Goal: Task Accomplishment & Management: Manage account settings

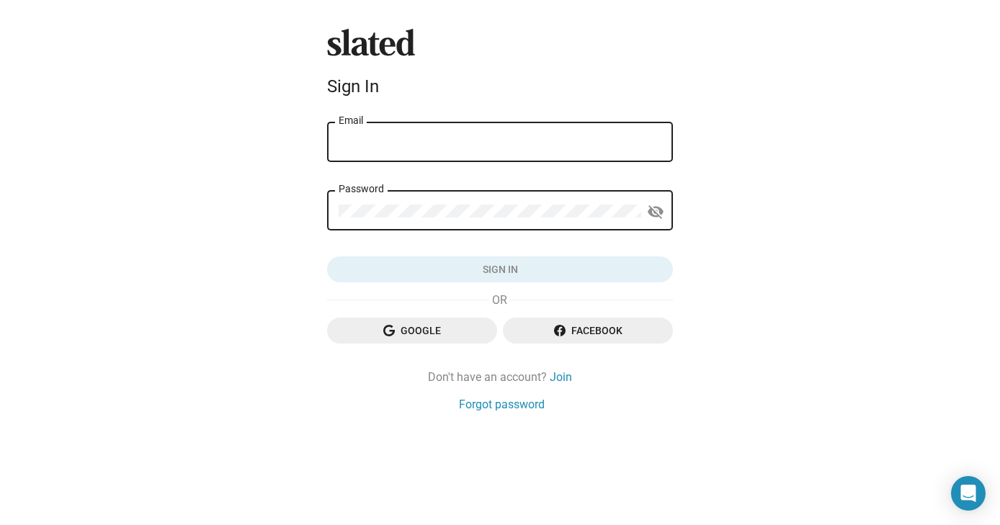
click at [565, 142] on input "Email" at bounding box center [500, 142] width 323 height 13
type input "rwaylward@gmail.com"
click at [656, 210] on mat-icon "visibility_off" at bounding box center [655, 212] width 17 height 22
click at [472, 202] on div "Password" at bounding box center [490, 209] width 303 height 42
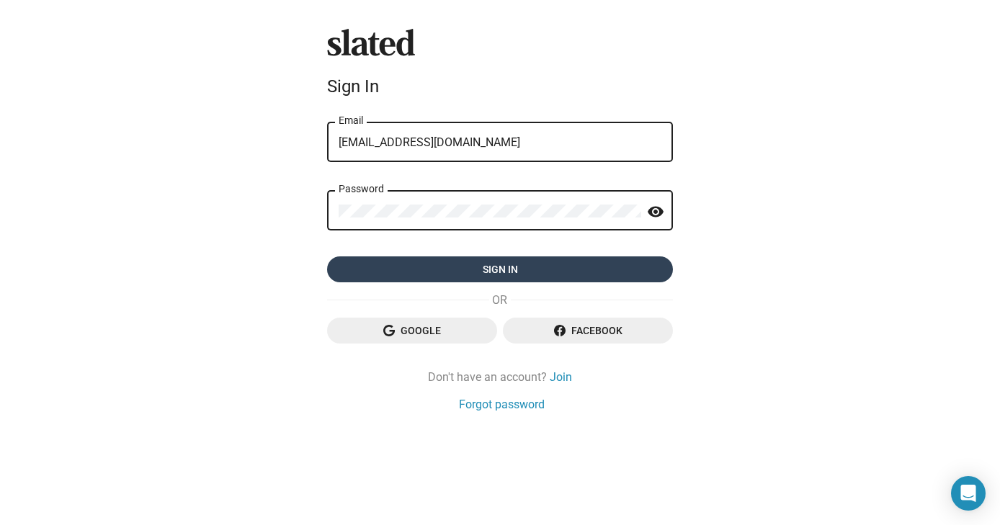
click at [395, 268] on span "Sign in" at bounding box center [500, 269] width 323 height 26
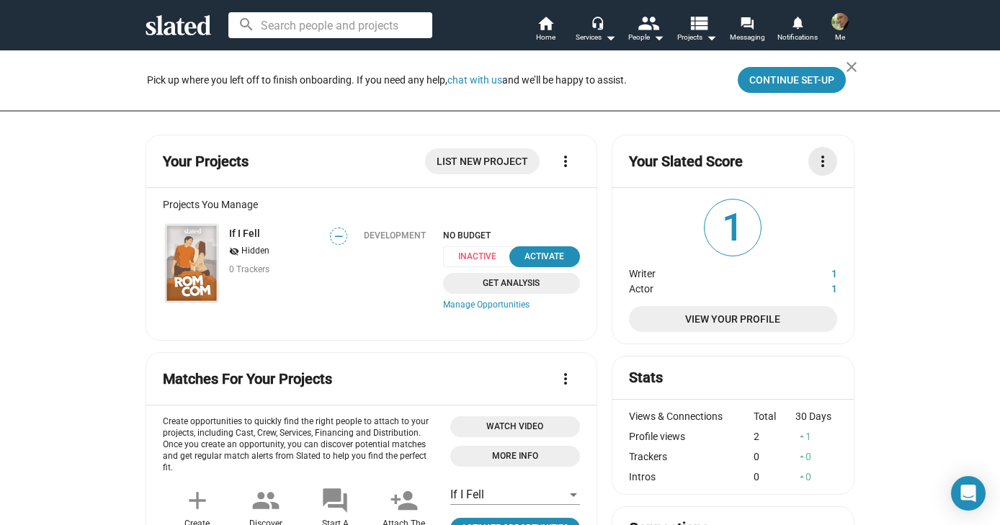
click at [815, 158] on mat-icon "more_vert" at bounding box center [822, 161] width 17 height 17
click at [774, 195] on button "What's a Slated Score?" at bounding box center [770, 193] width 123 height 23
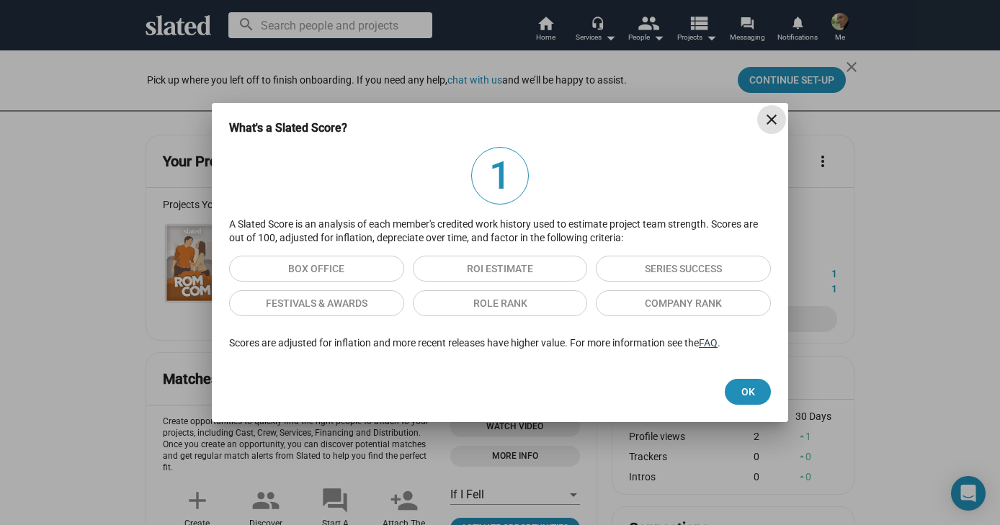
click at [713, 341] on link "FAQ" at bounding box center [708, 343] width 19 height 12
click at [749, 384] on span "Ok" at bounding box center [747, 392] width 23 height 26
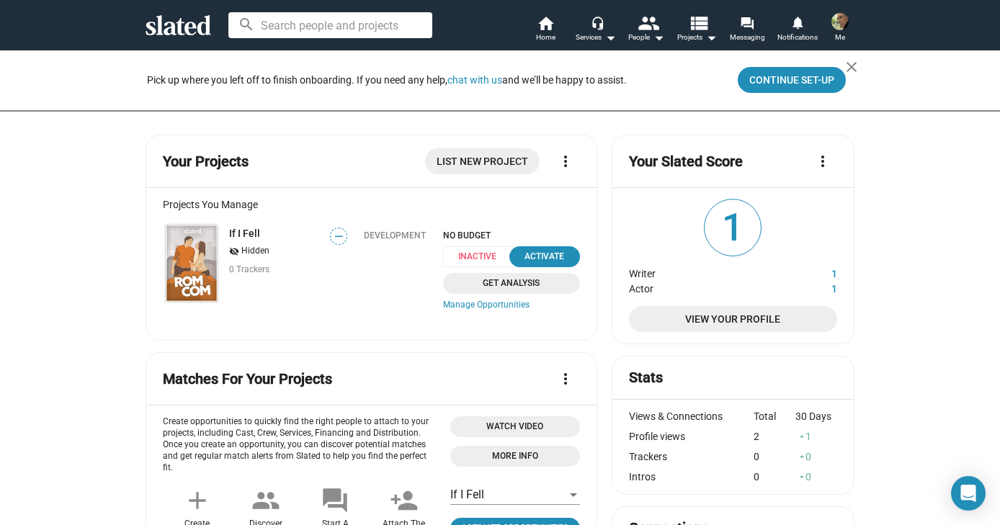
click at [737, 236] on span "1" at bounding box center [732, 228] width 56 height 56
click at [748, 317] on span "View Your Profile" at bounding box center [732, 319] width 185 height 26
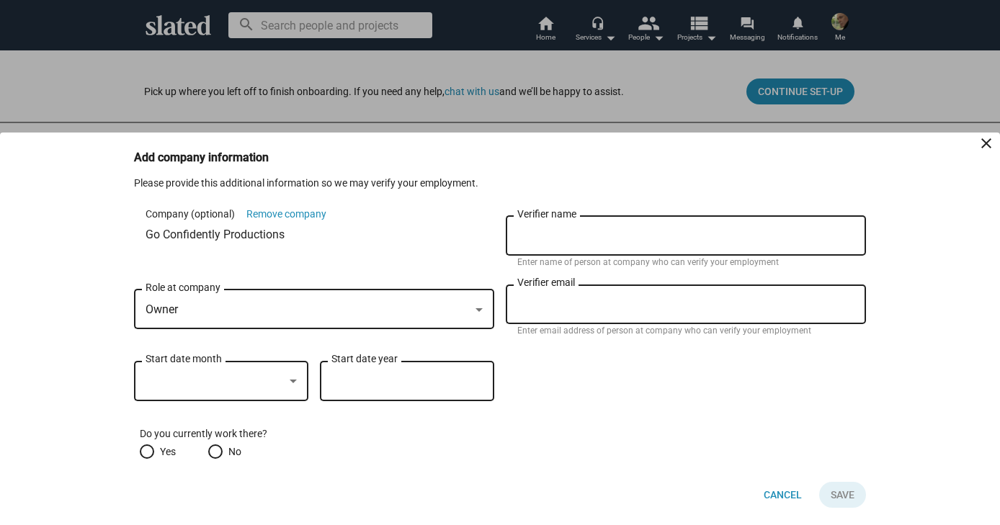
click at [986, 143] on mat-icon "close" at bounding box center [985, 143] width 17 height 17
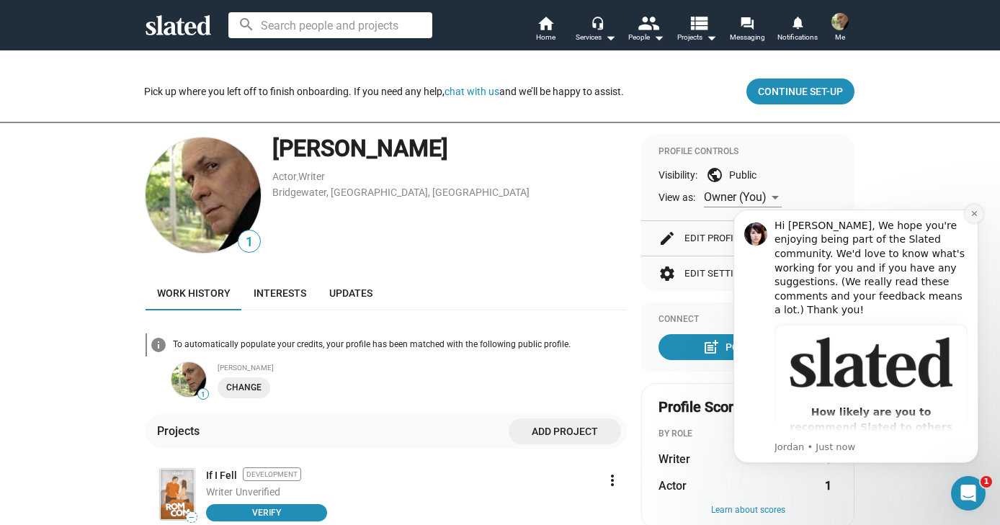
click at [964, 216] on button "Dismiss notification" at bounding box center [973, 214] width 19 height 19
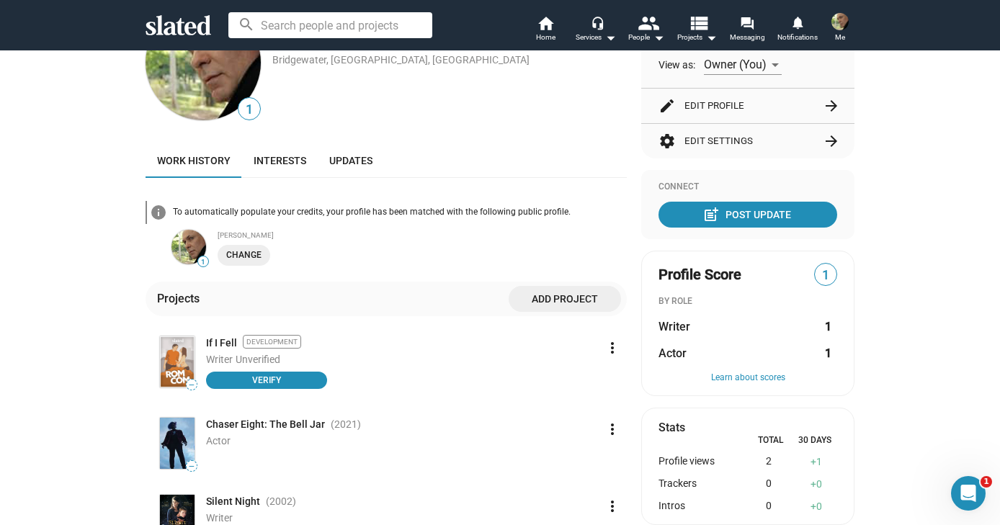
scroll to position [138, 0]
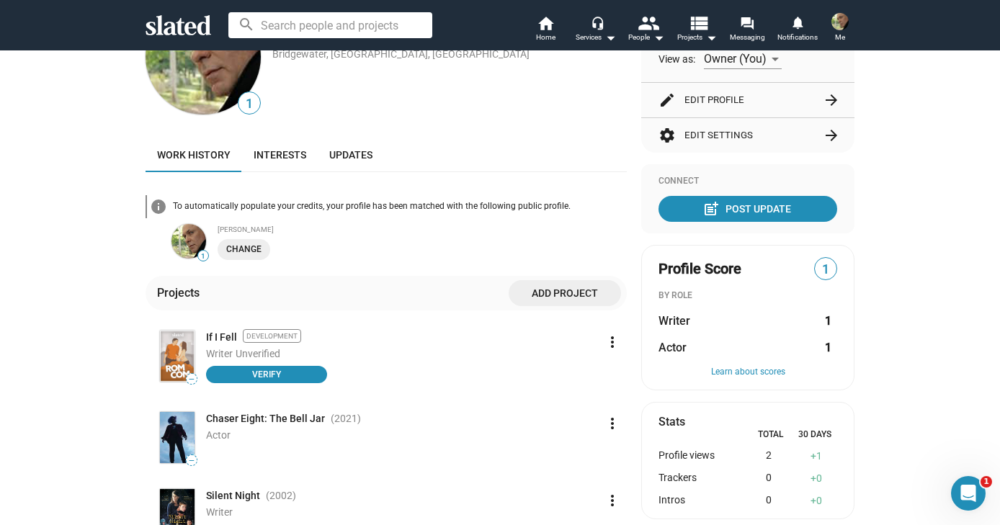
click at [196, 158] on span "Work history" at bounding box center [193, 155] width 73 height 12
click at [258, 154] on span "Interests" at bounding box center [280, 155] width 53 height 12
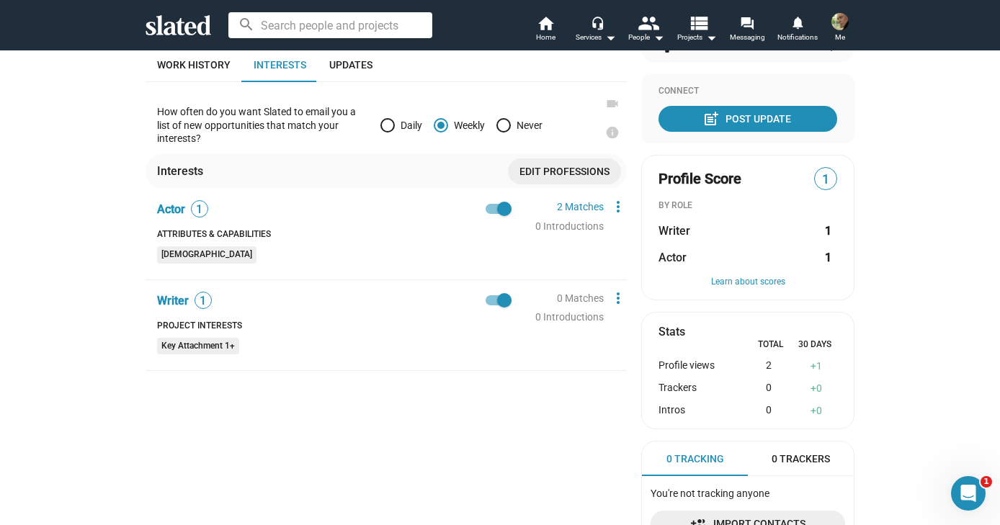
scroll to position [223, 0]
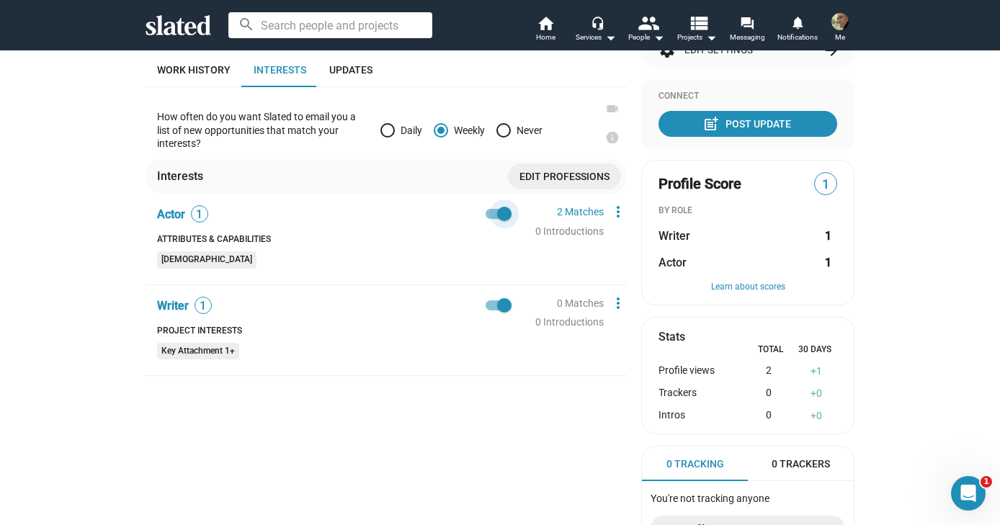
click at [499, 211] on span at bounding box center [504, 214] width 14 height 14
click at [493, 219] on input "checkbox" at bounding box center [492, 219] width 1 height 1
click at [494, 213] on span at bounding box center [492, 214] width 14 height 14
click at [493, 219] on input "checkbox" at bounding box center [492, 219] width 1 height 1
checkbox input "true"
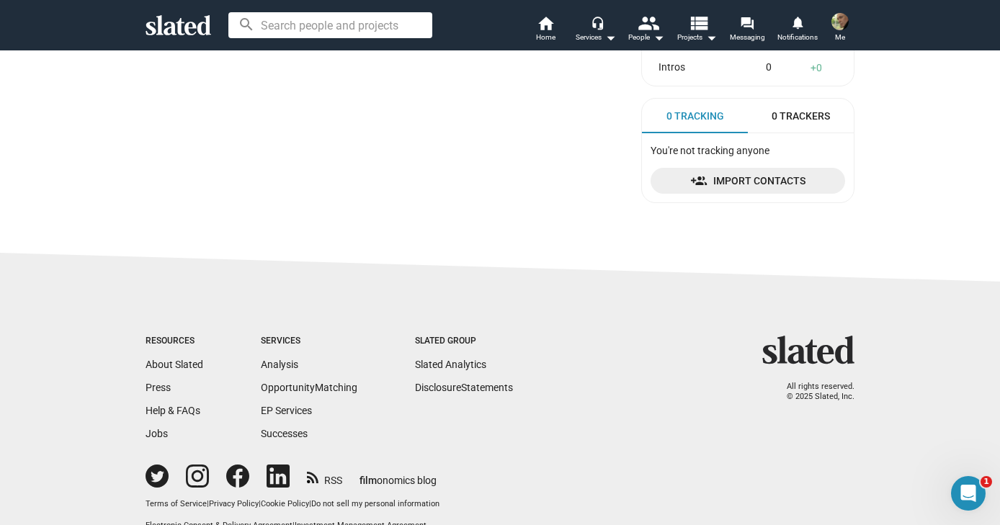
scroll to position [601, 0]
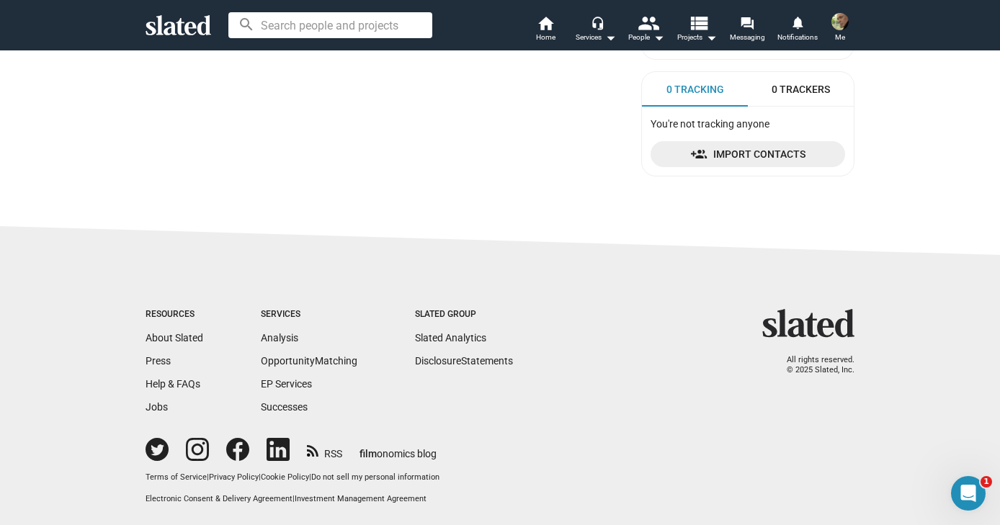
click at [275, 313] on div "Services" at bounding box center [309, 315] width 97 height 12
click at [273, 313] on div "Services" at bounding box center [309, 315] width 97 height 12
click at [187, 382] on link "Help & FAQs" at bounding box center [172, 384] width 55 height 12
click at [277, 313] on div "Services" at bounding box center [309, 315] width 97 height 12
click at [275, 335] on link "Analysis" at bounding box center [279, 338] width 37 height 12
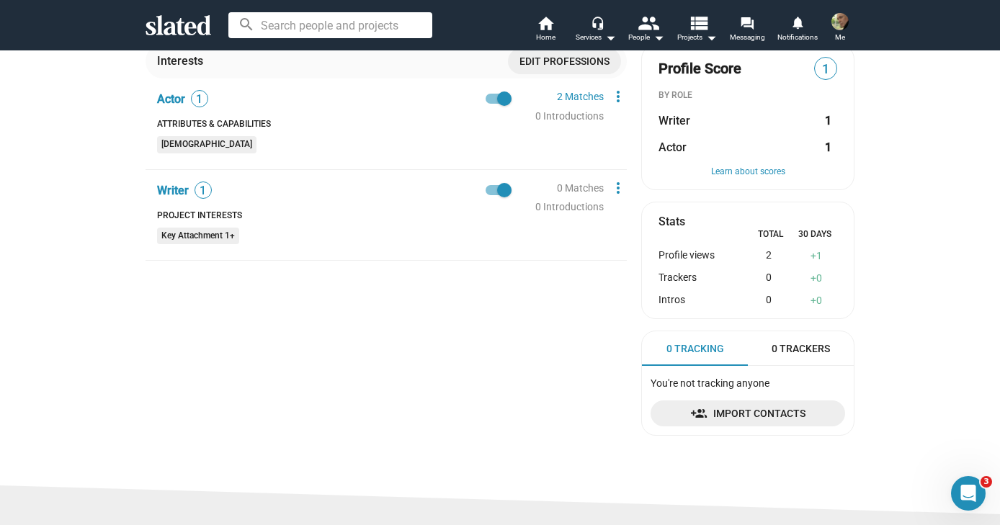
scroll to position [348, 0]
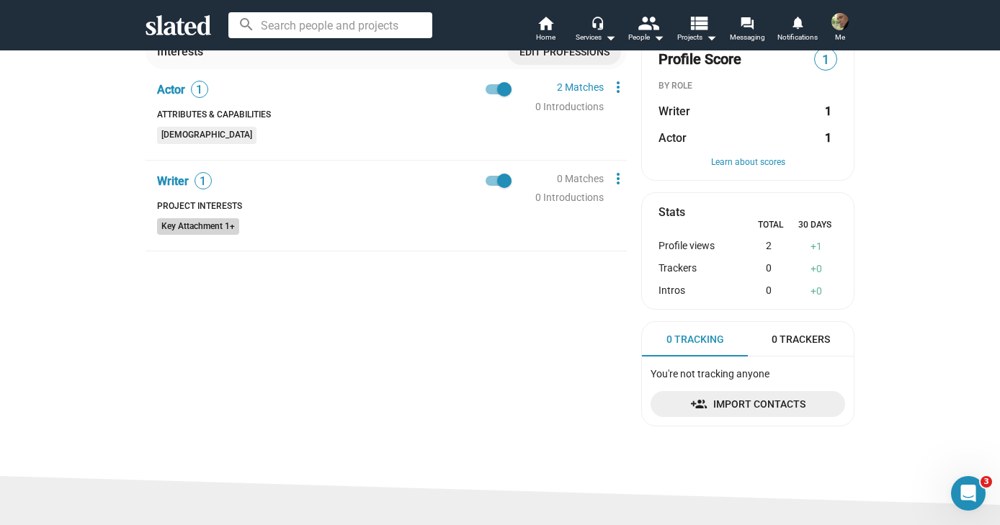
click at [215, 227] on mat-chip "Key Attachment 1+" at bounding box center [198, 226] width 82 height 17
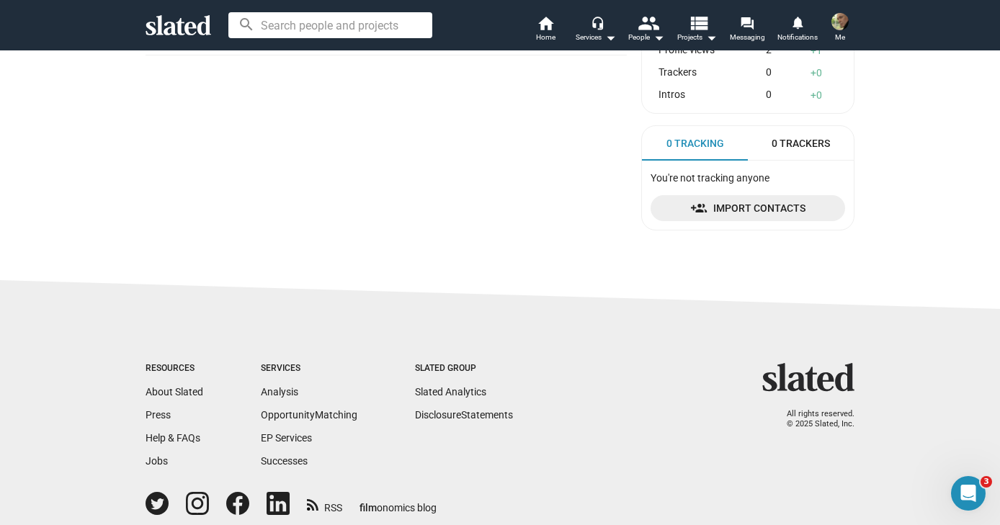
scroll to position [601, 0]
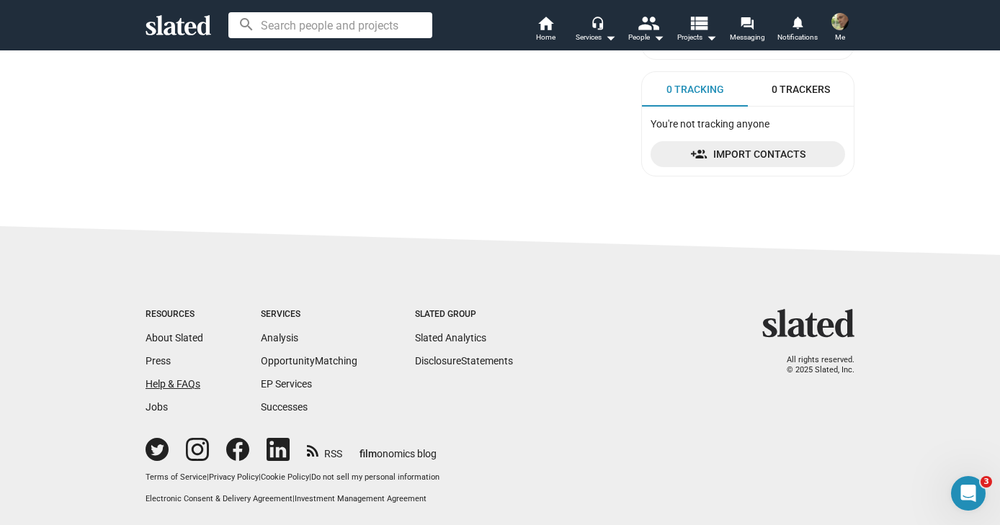
click at [182, 382] on link "Help & FAQs" at bounding box center [172, 384] width 55 height 12
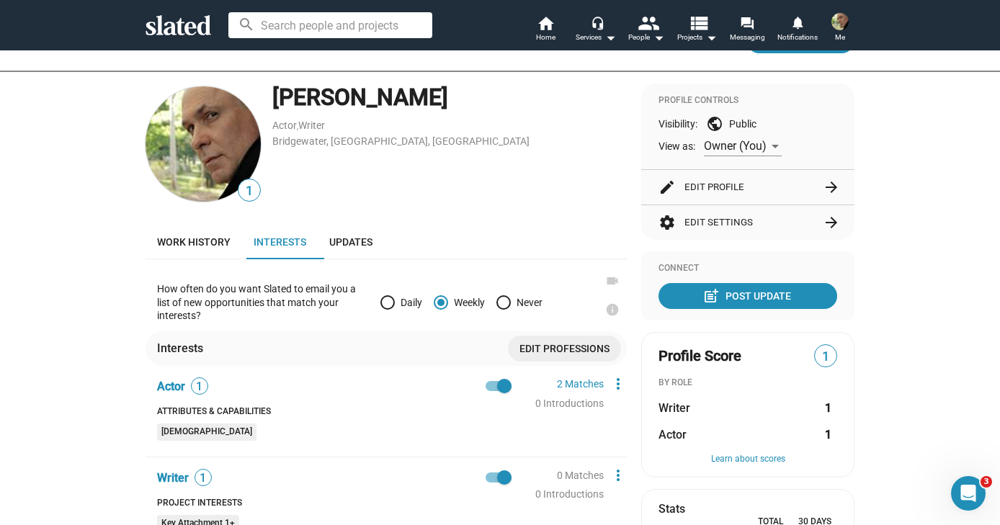
scroll to position [0, 0]
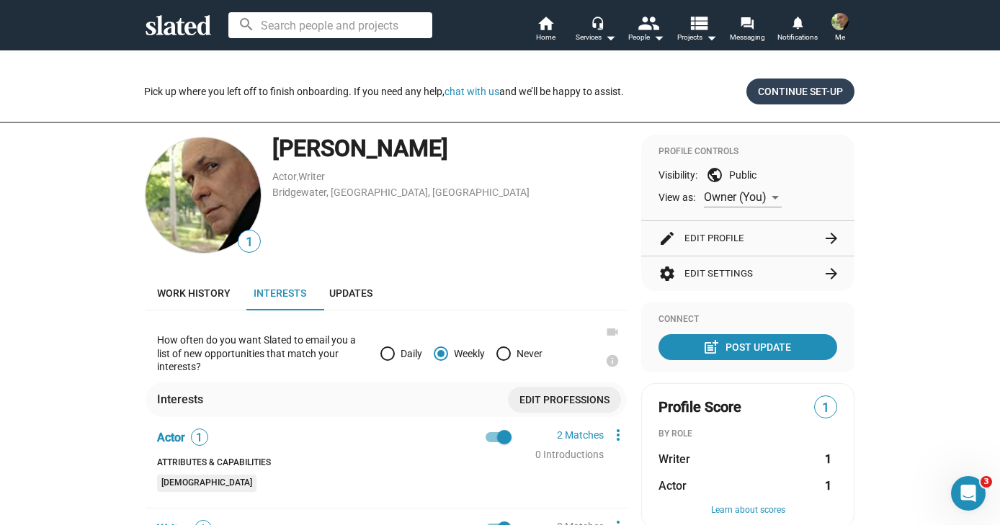
click at [793, 91] on span "Continue Set-up" at bounding box center [800, 92] width 85 height 26
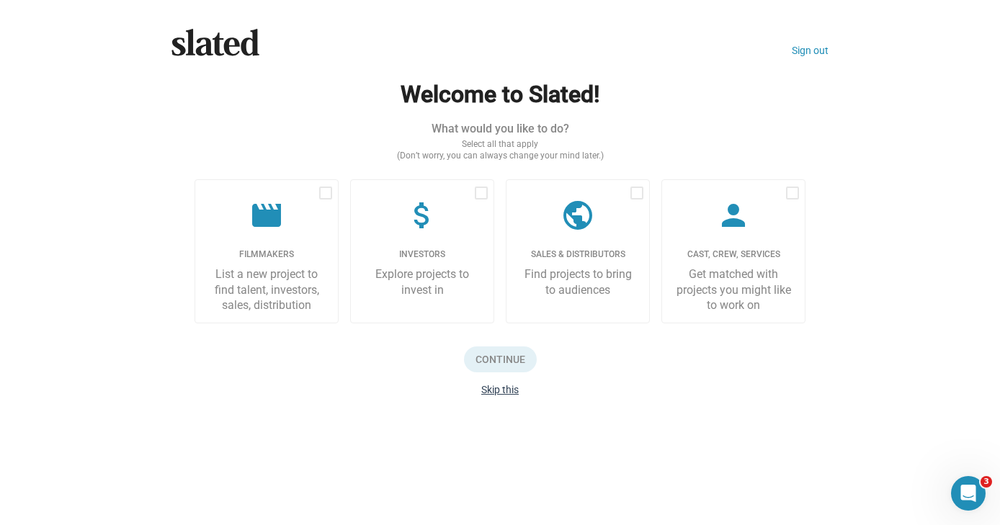
click at [507, 390] on button "Skip this" at bounding box center [499, 390] width 37 height 12
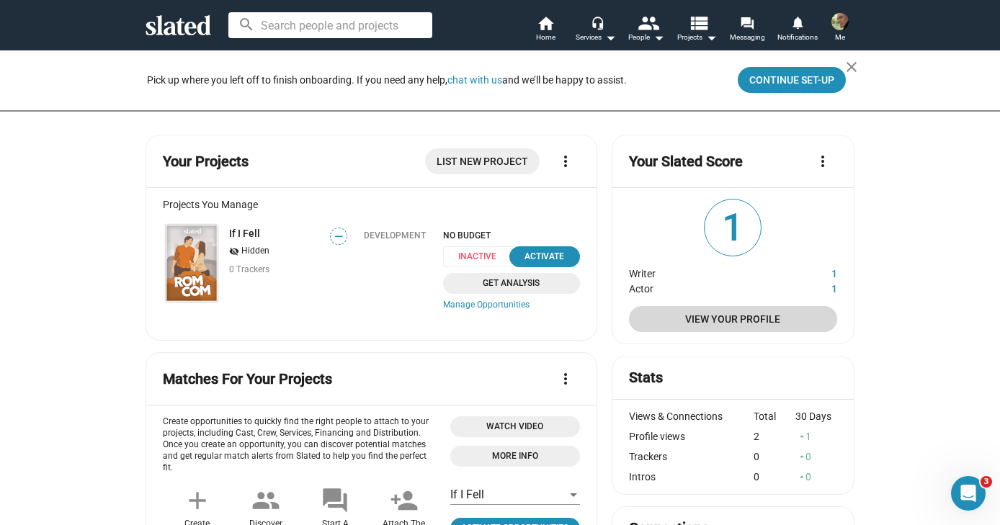
click at [727, 317] on span "View Your Profile" at bounding box center [732, 319] width 185 height 26
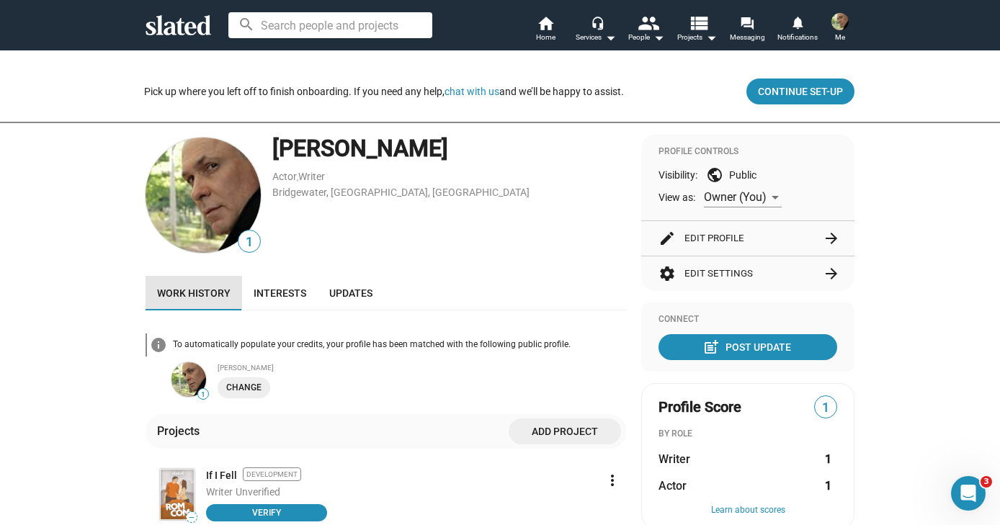
click at [197, 295] on span "Work history" at bounding box center [193, 293] width 73 height 12
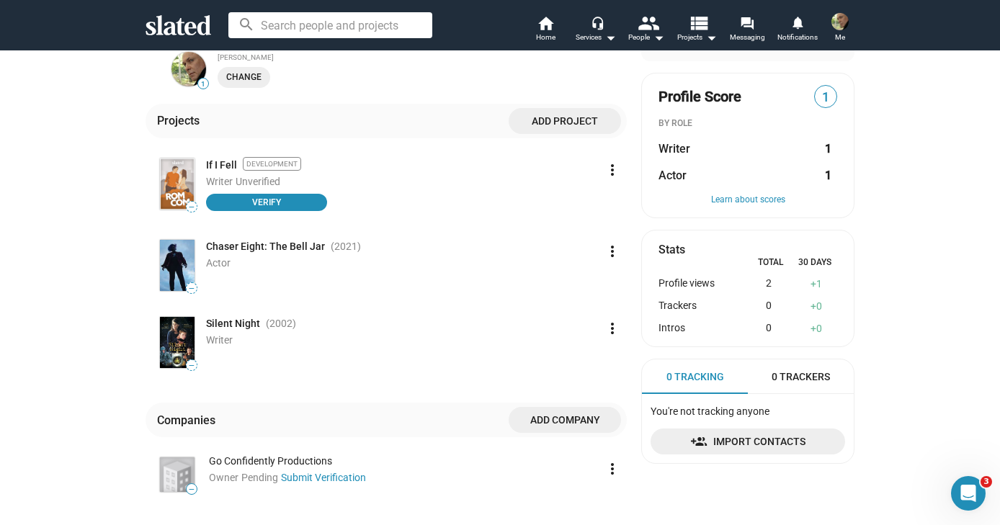
scroll to position [311, 0]
click at [187, 288] on span "—" at bounding box center [192, 288] width 10 height 8
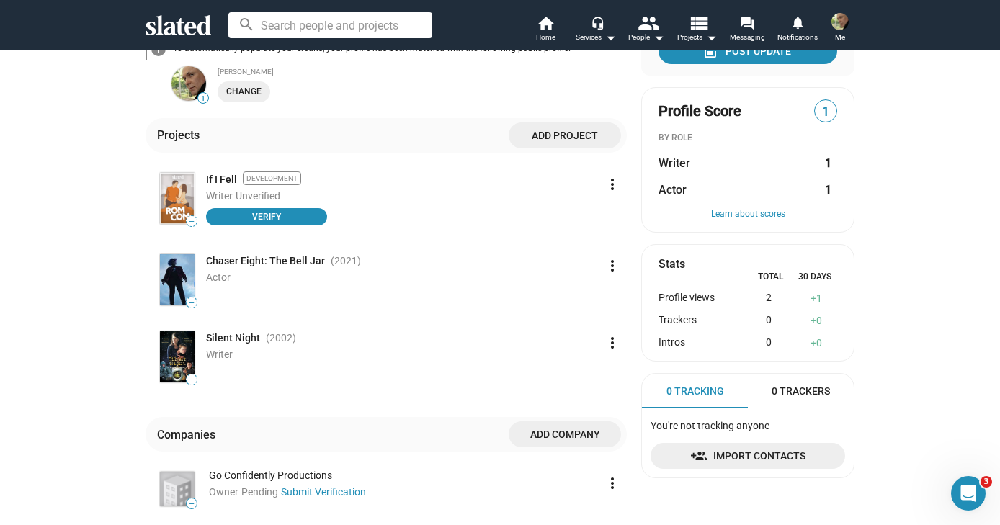
scroll to position [299, 0]
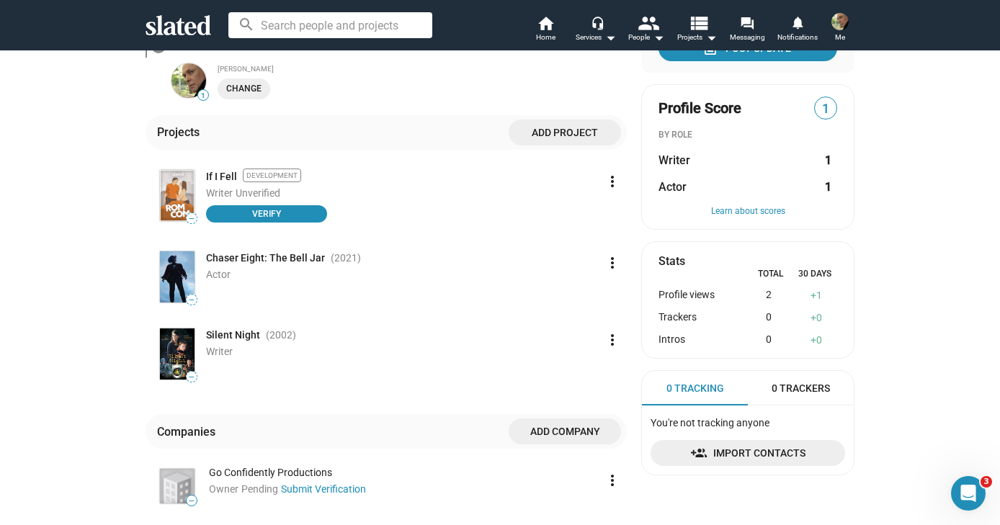
click at [604, 261] on mat-icon "more_vert" at bounding box center [612, 262] width 17 height 17
click at [563, 315] on button "Delete" at bounding box center [581, 318] width 81 height 23
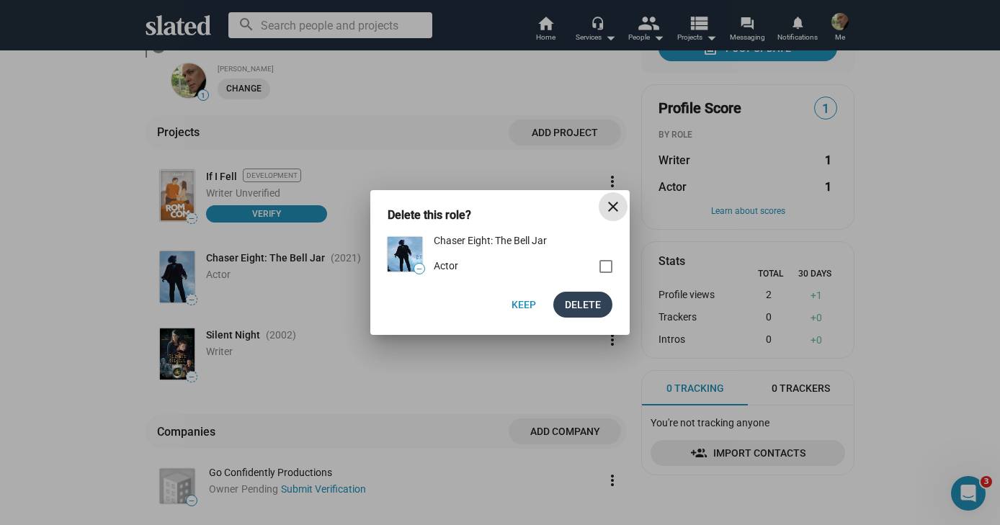
click at [575, 299] on span "Delete" at bounding box center [583, 305] width 36 height 26
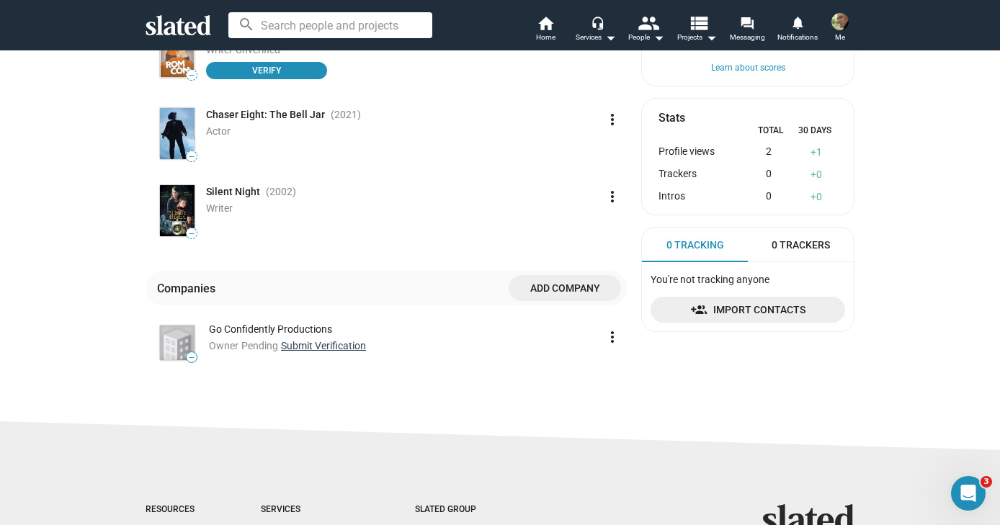
scroll to position [444, 0]
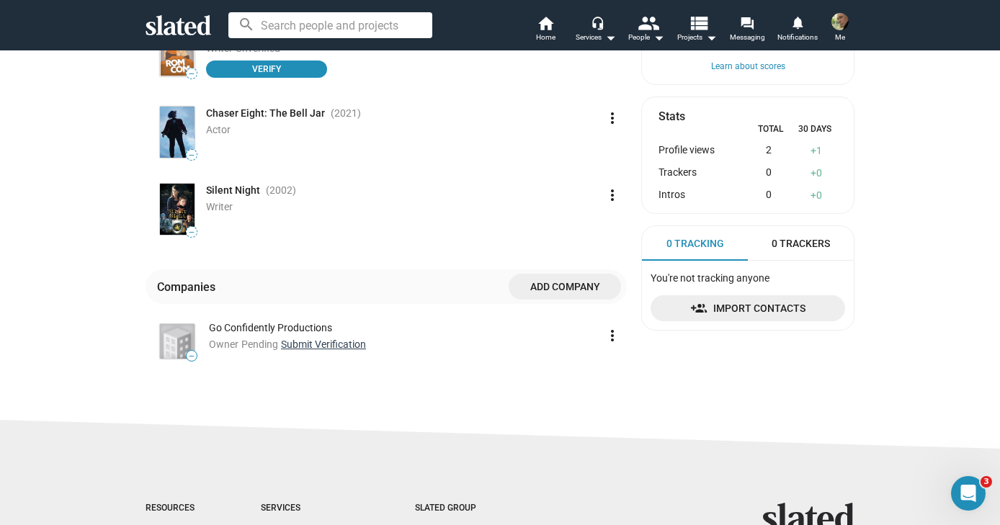
click at [322, 342] on link "Submit Verification" at bounding box center [323, 345] width 85 height 12
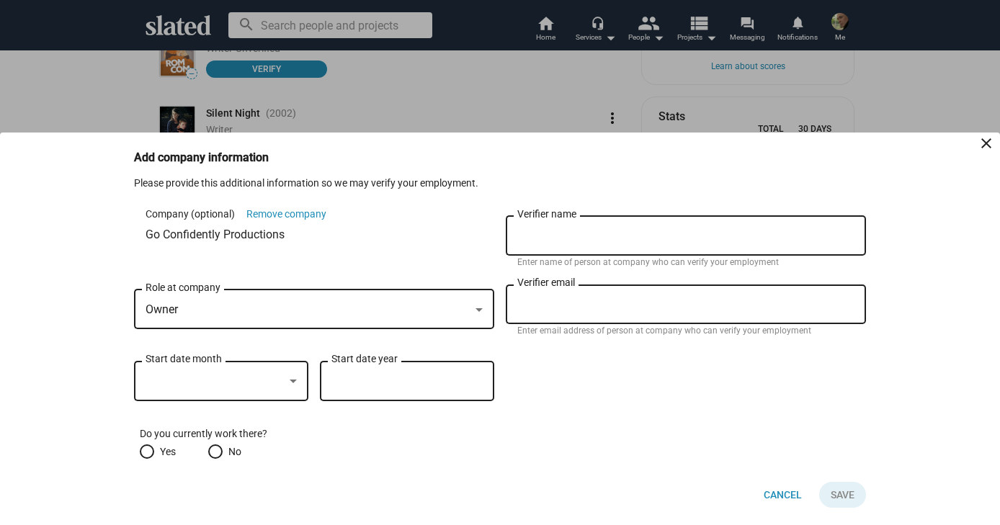
click at [295, 384] on div at bounding box center [293, 382] width 13 height 12
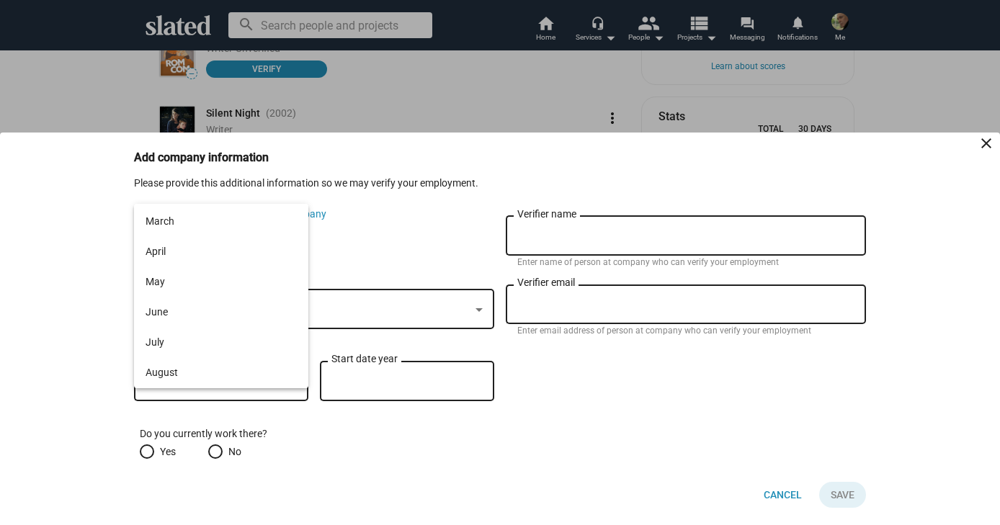
scroll to position [62, 0]
click at [225, 336] on span "July" at bounding box center [220, 338] width 151 height 30
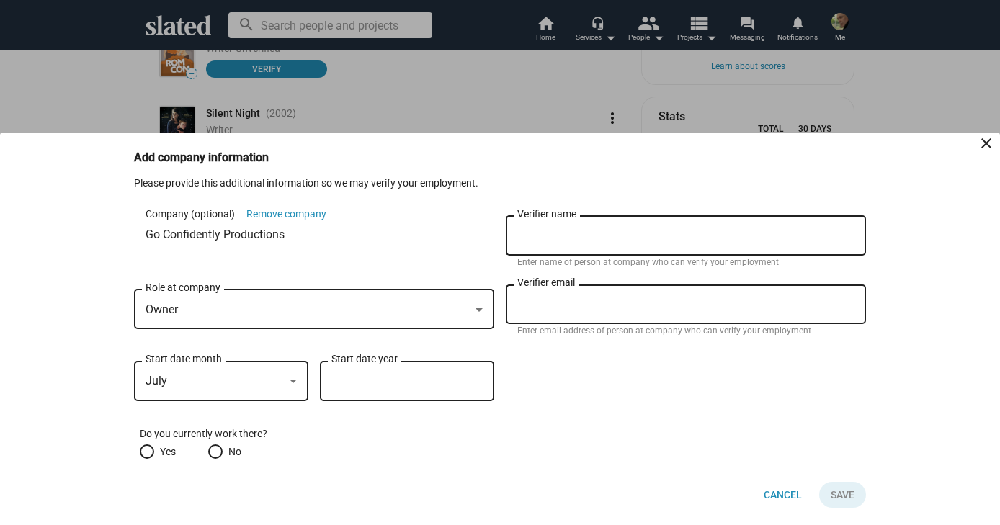
click at [357, 377] on input "Start date year" at bounding box center [406, 381] width 151 height 13
type input "2019"
click at [147, 452] on span at bounding box center [147, 451] width 14 height 14
click at [147, 452] on input "Yes" at bounding box center [147, 451] width 14 height 14
radio input "true"
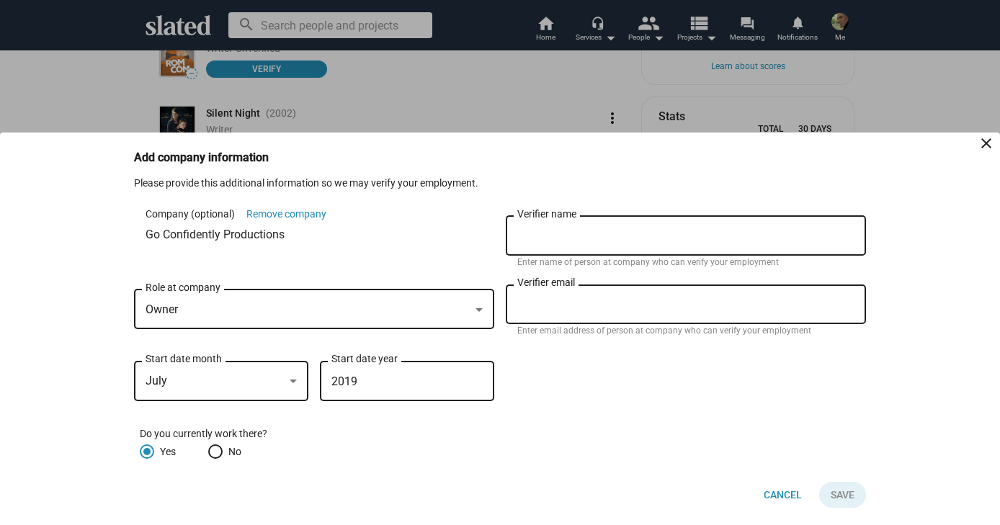
click at [593, 228] on div "Verifier name" at bounding box center [685, 234] width 337 height 42
type input "[US_STATE][PERSON_NAME]"
click at [573, 300] on input "Verifier email" at bounding box center [685, 304] width 337 height 13
type input "[EMAIL_ADDRESS][DOMAIN_NAME]"
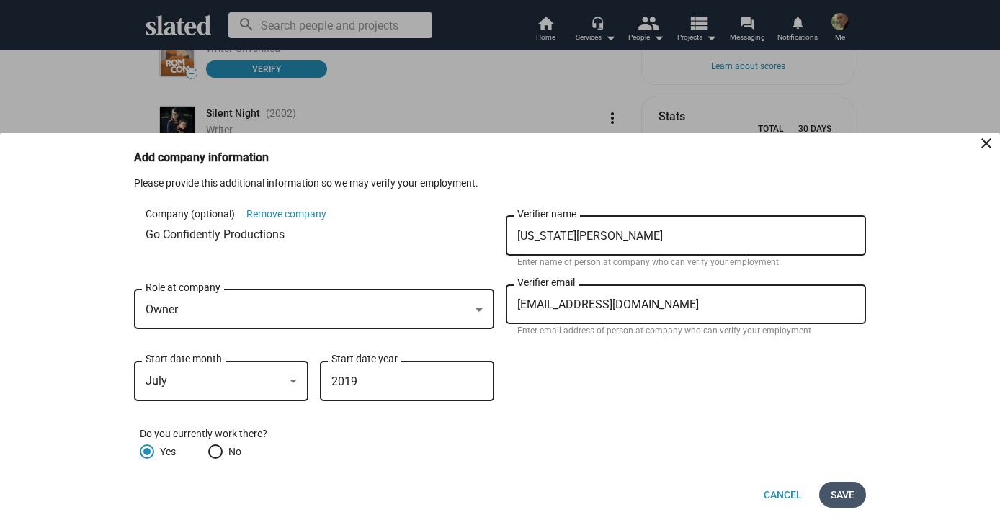
click at [834, 496] on span "Save" at bounding box center [842, 495] width 24 height 26
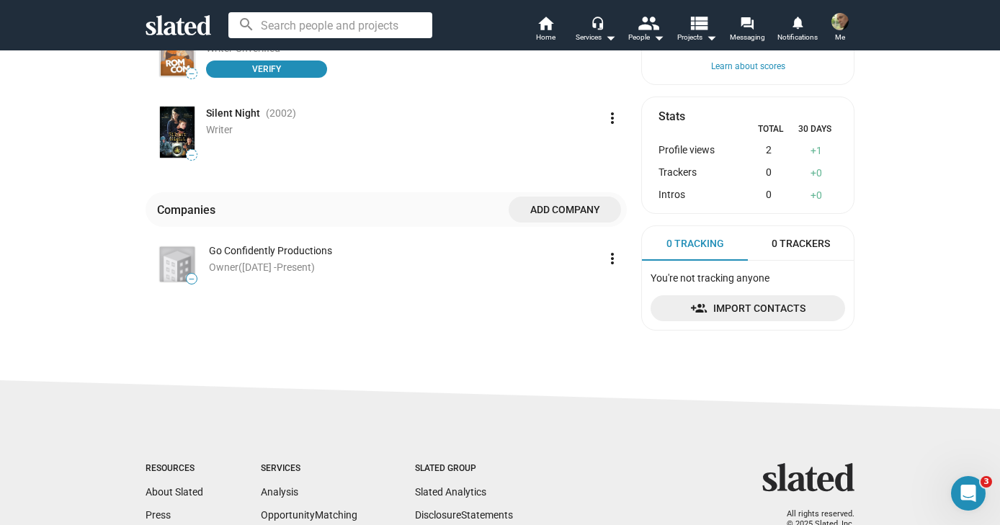
click at [503, 383] on sl-footer "Resources About Slated Press Help & FAQs Jobs Services Analysis Opportunity Mat…" at bounding box center [500, 528] width 1000 height 303
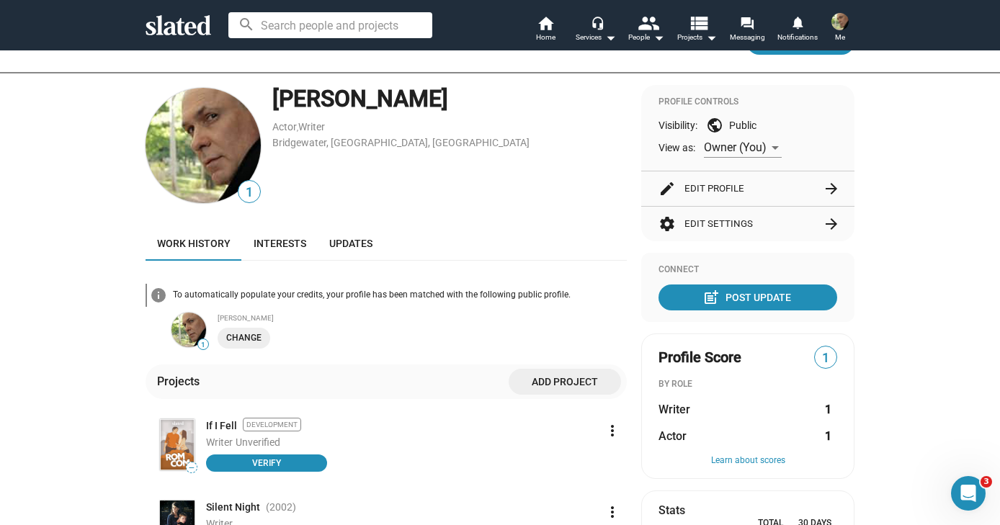
scroll to position [37, 0]
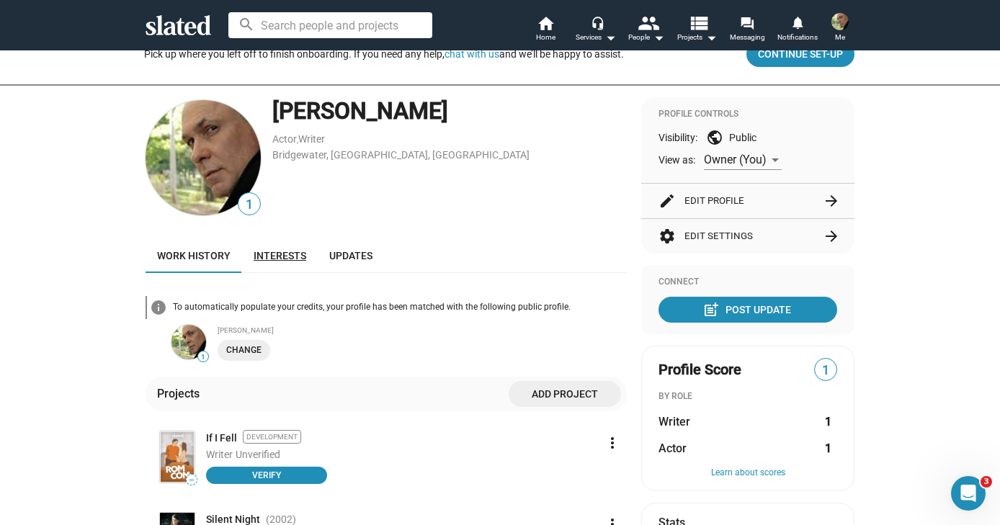
click at [282, 253] on span "Interests" at bounding box center [280, 256] width 53 height 12
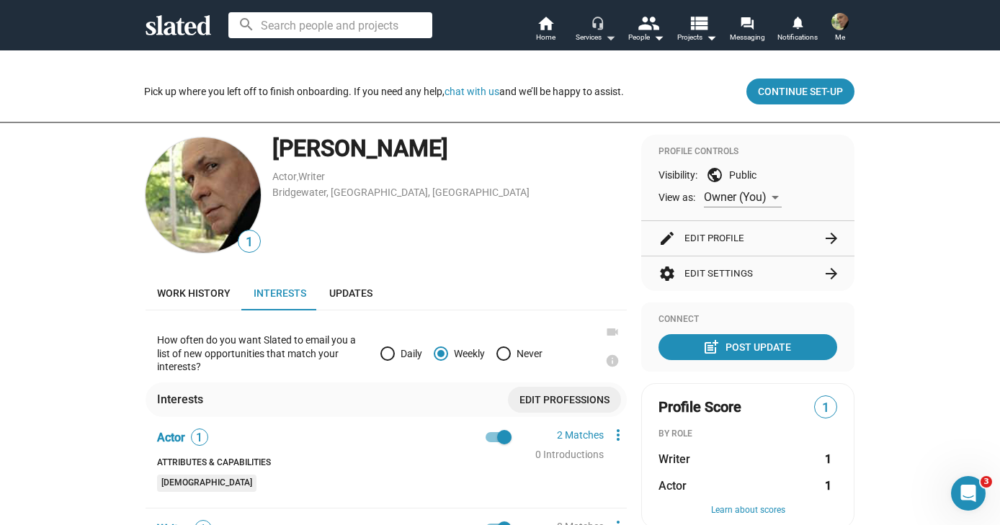
click at [610, 37] on mat-icon "arrow_drop_down" at bounding box center [609, 37] width 17 height 17
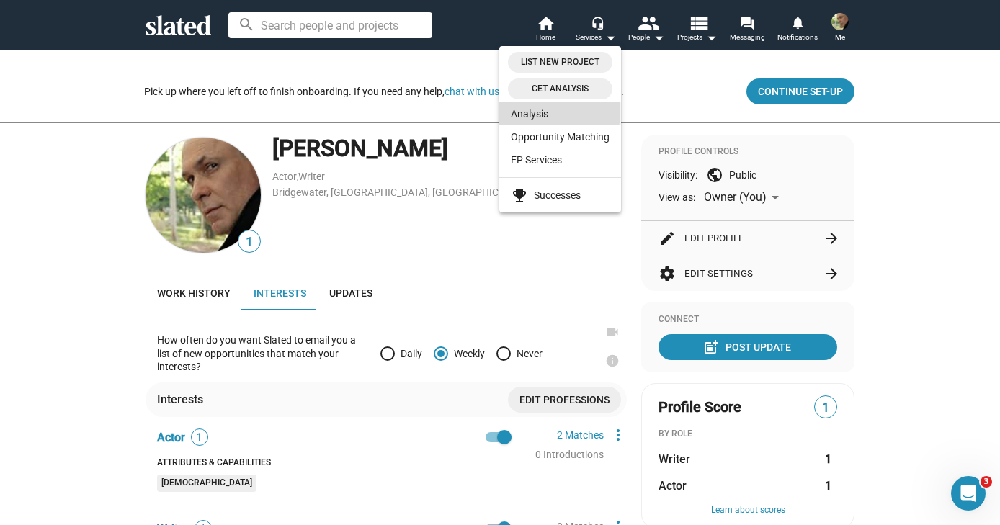
click at [532, 112] on link "Analysis" at bounding box center [560, 113] width 122 height 23
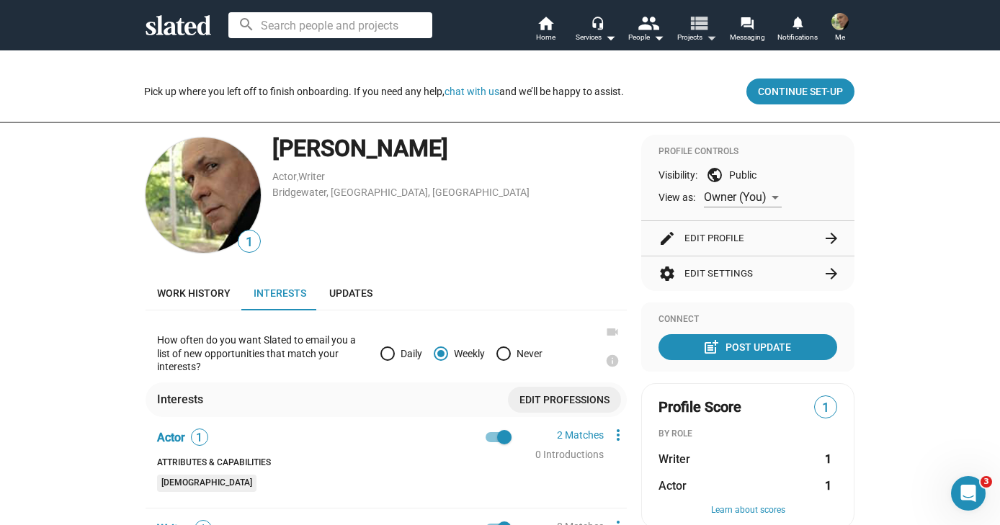
click at [715, 37] on mat-icon "arrow_drop_down" at bounding box center [710, 37] width 17 height 17
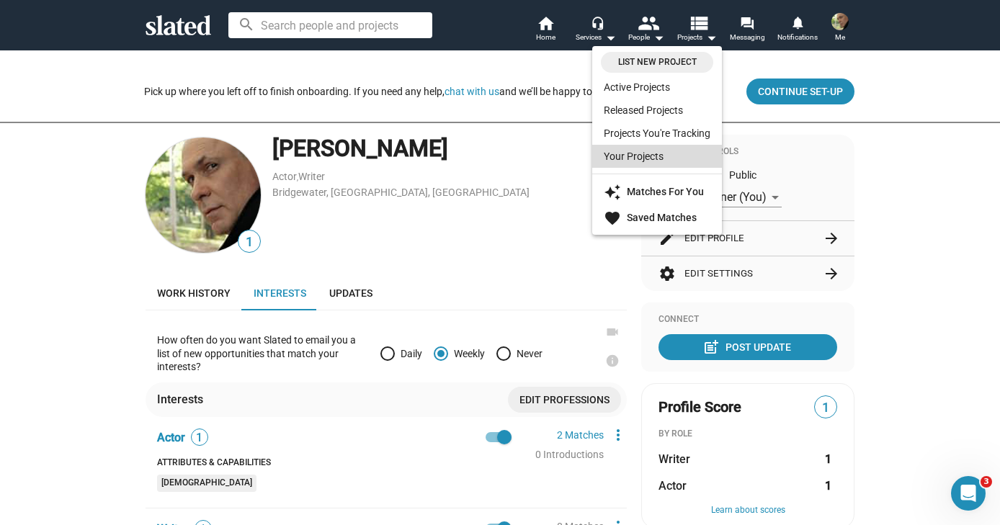
click at [622, 153] on link "Your Projects" at bounding box center [657, 156] width 130 height 23
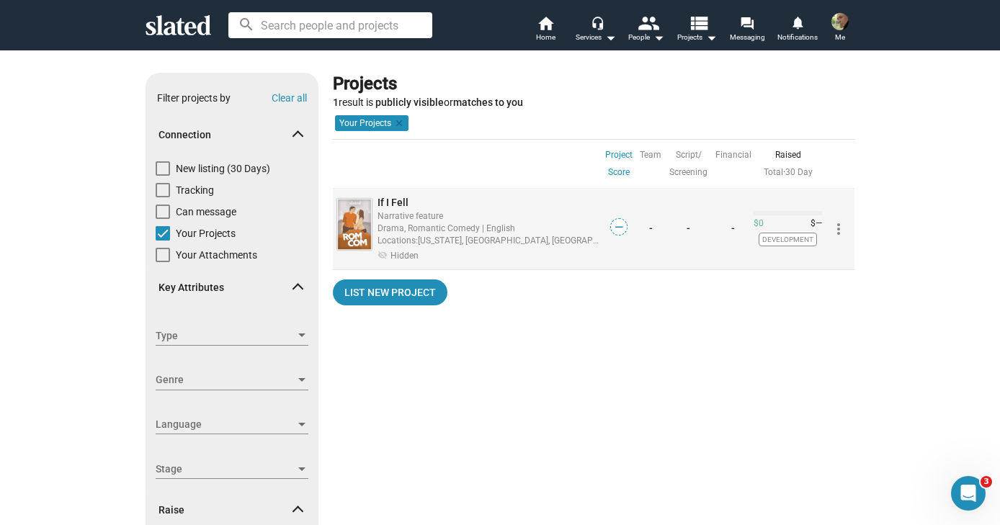
click at [425, 222] on div "Drama, Romantic Comedy | English" at bounding box center [488, 228] width 223 height 14
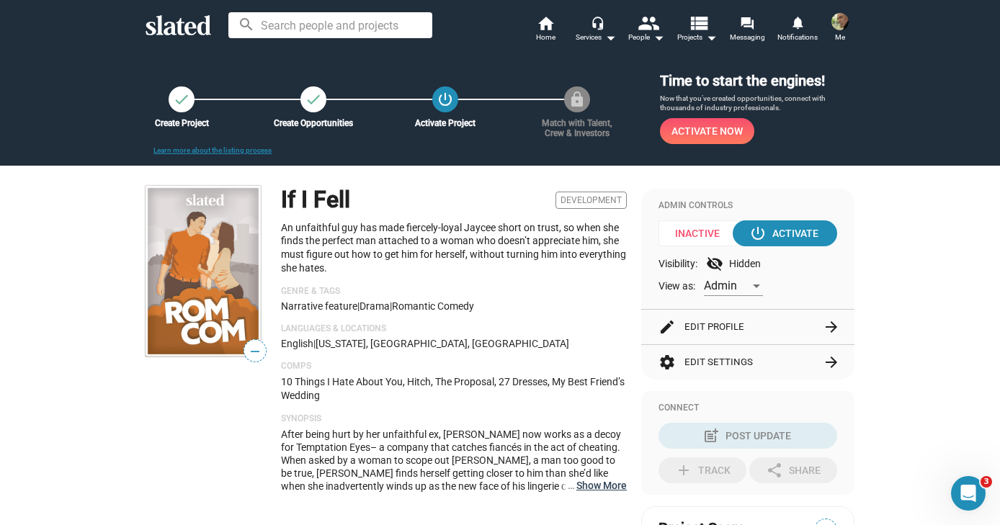
click at [606, 485] on button "… Show More" at bounding box center [601, 485] width 50 height 13
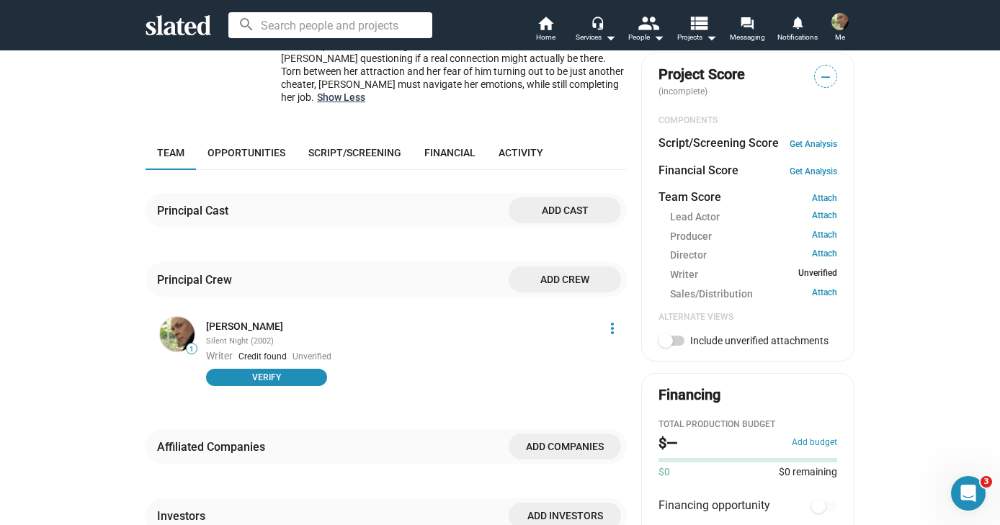
scroll to position [460, 0]
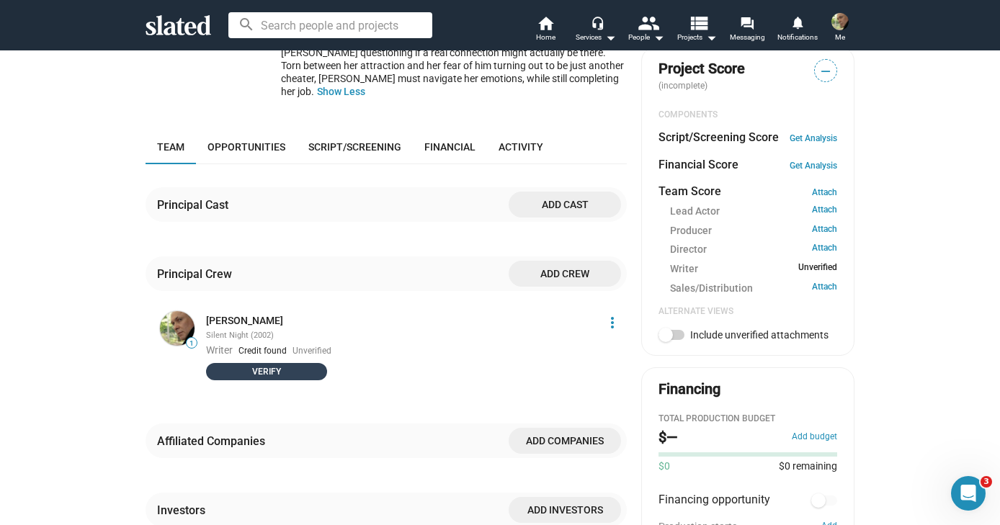
click at [265, 364] on span "Verify" at bounding box center [267, 371] width 104 height 14
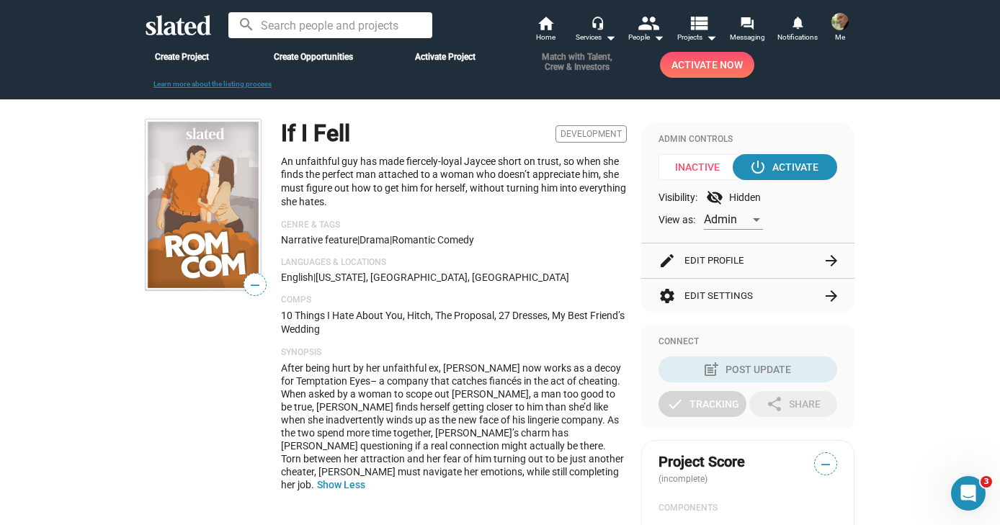
scroll to position [0, 0]
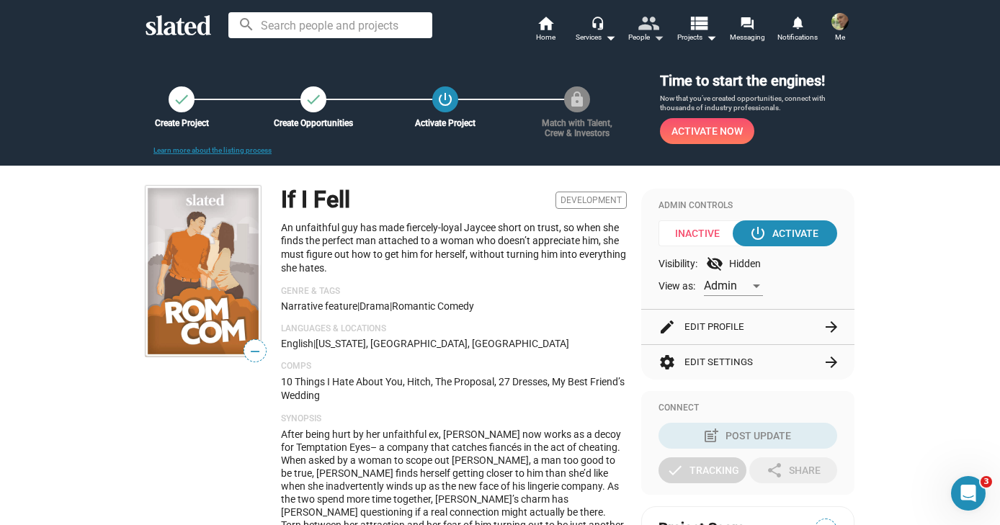
click at [646, 25] on mat-icon "people" at bounding box center [647, 22] width 21 height 21
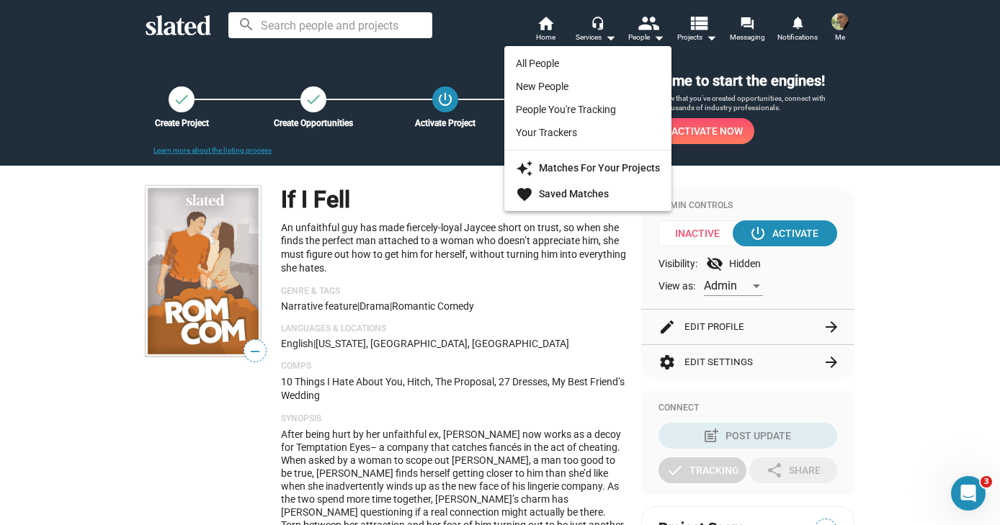
click at [596, 24] on div at bounding box center [500, 262] width 1000 height 525
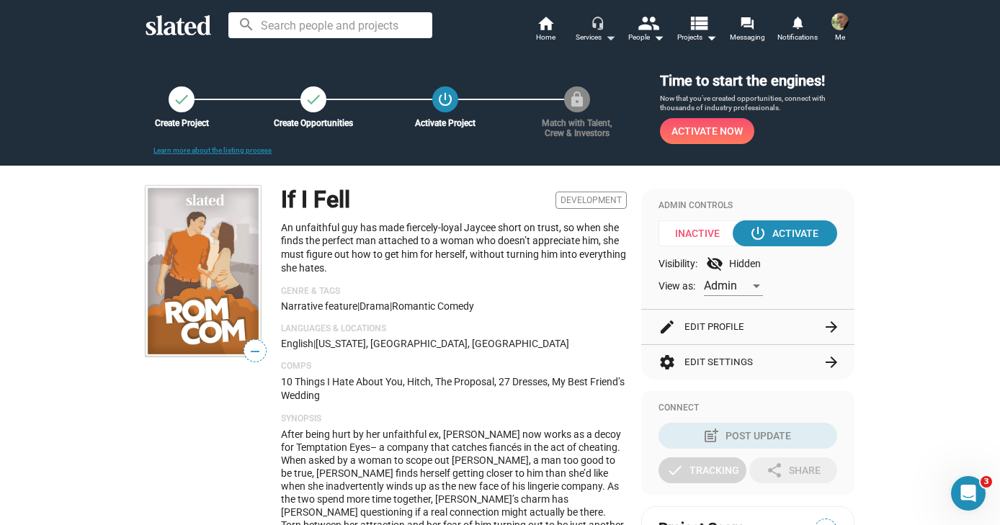
click at [593, 27] on mat-icon "headset_mic" at bounding box center [597, 22] width 13 height 13
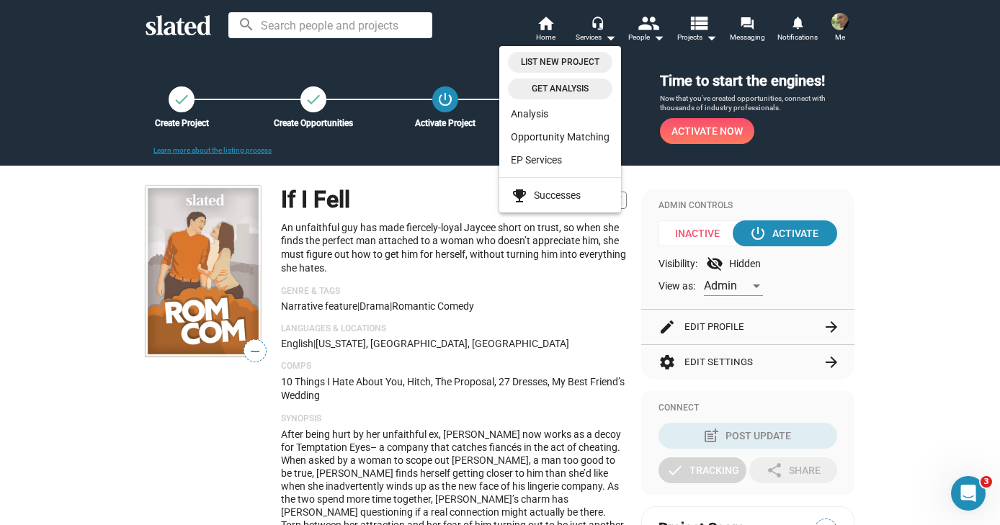
click at [550, 33] on div at bounding box center [500, 262] width 1000 height 525
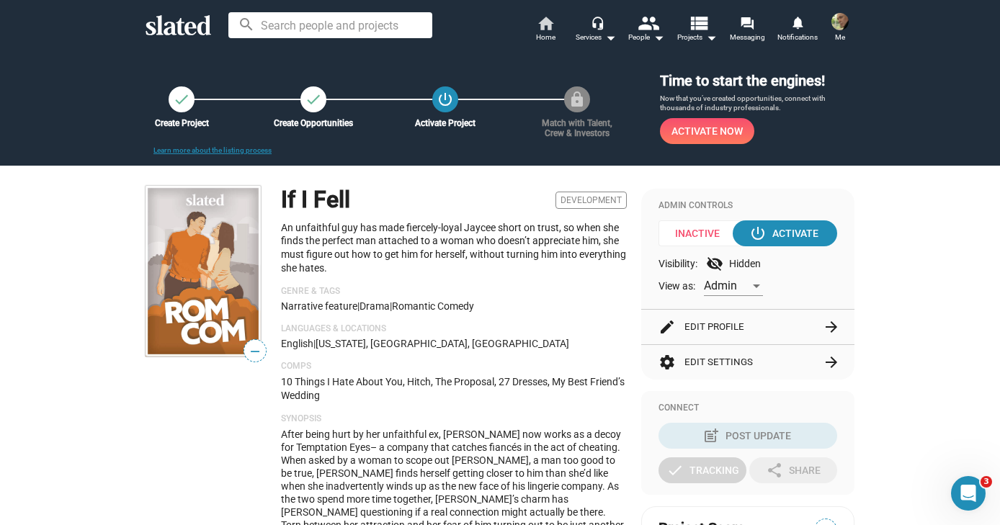
click at [550, 33] on span "Home" at bounding box center [545, 37] width 19 height 17
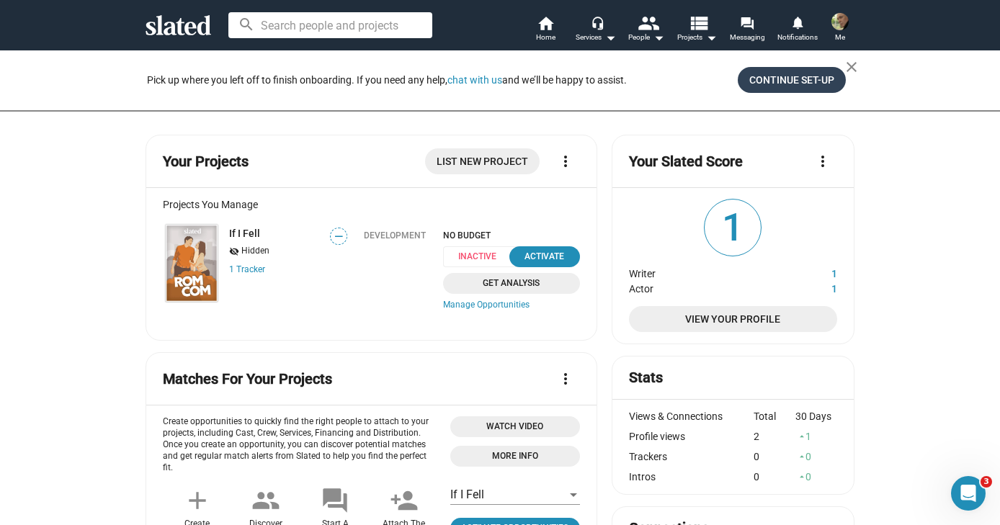
click at [791, 77] on span "Continue Set-up" at bounding box center [791, 80] width 85 height 26
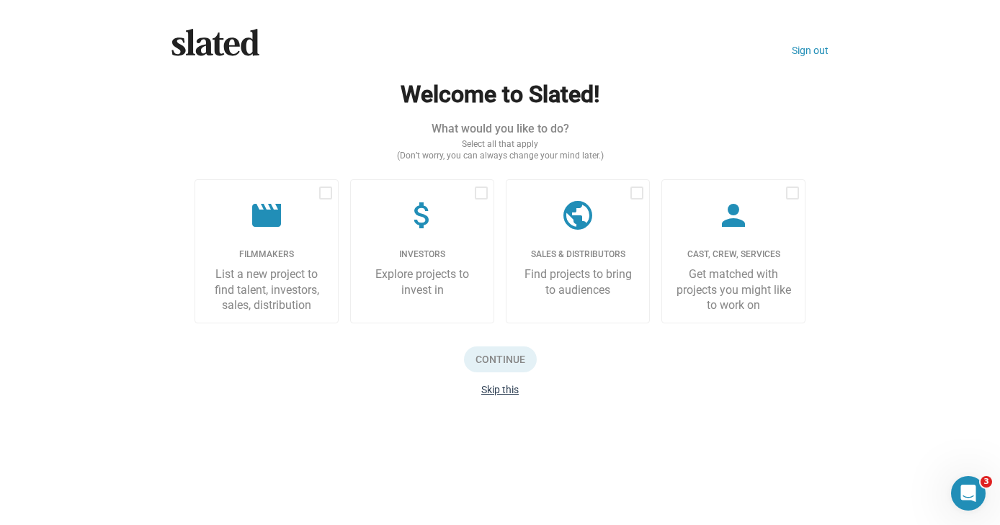
click at [499, 386] on button "Skip this" at bounding box center [499, 390] width 37 height 12
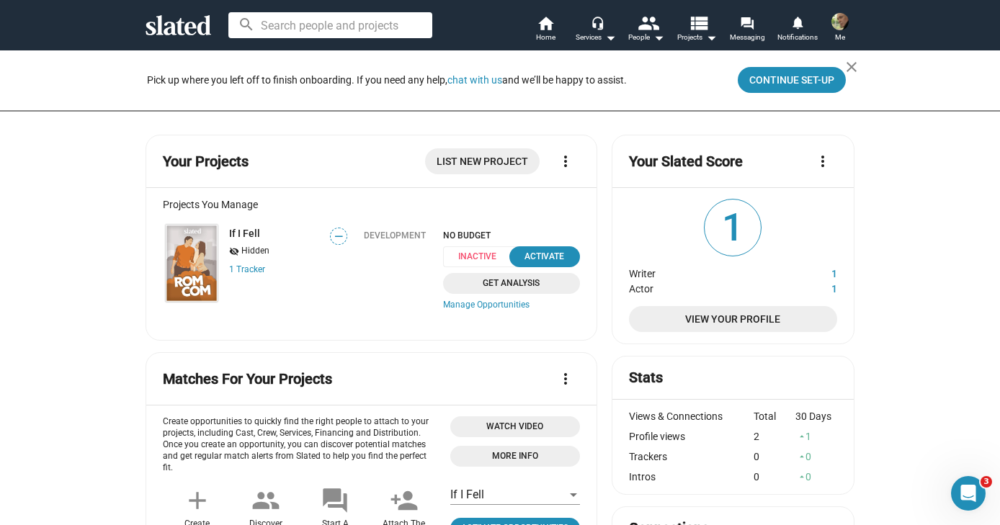
drag, startPoint x: 723, startPoint y: 212, endPoint x: 781, endPoint y: 171, distance: 71.8
click at [723, 212] on span "1" at bounding box center [732, 228] width 56 height 56
click at [818, 162] on mat-icon "more_vert" at bounding box center [822, 161] width 17 height 17
click at [703, 272] on div at bounding box center [500, 262] width 1000 height 525
click at [841, 29] on span "Me" at bounding box center [840, 37] width 10 height 17
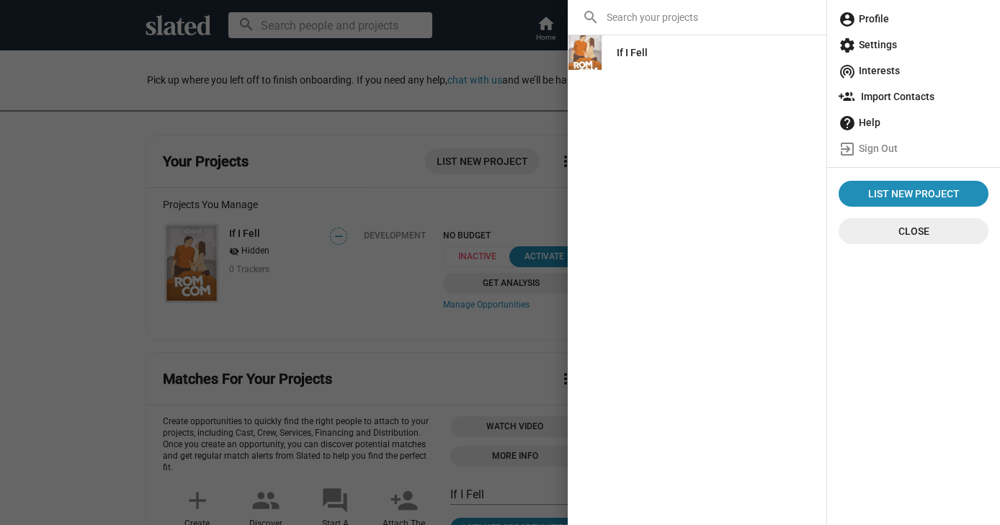
click at [874, 18] on span "account_circle Profile" at bounding box center [913, 19] width 150 height 26
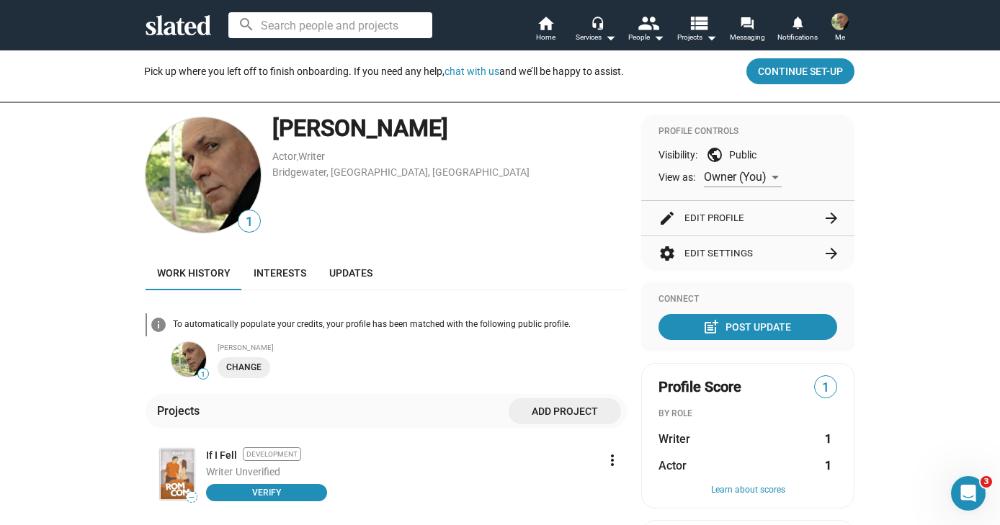
scroll to position [15, 0]
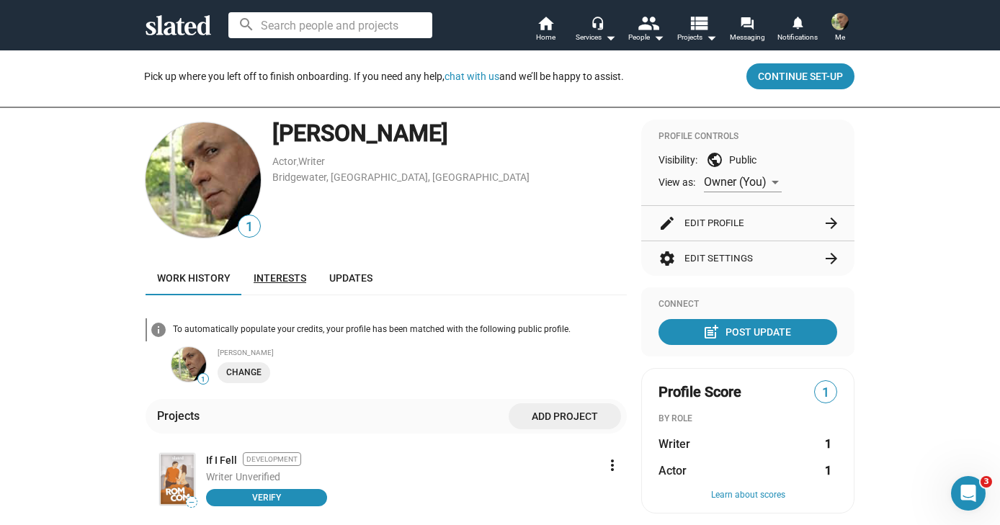
click at [270, 278] on span "Interests" at bounding box center [280, 278] width 53 height 12
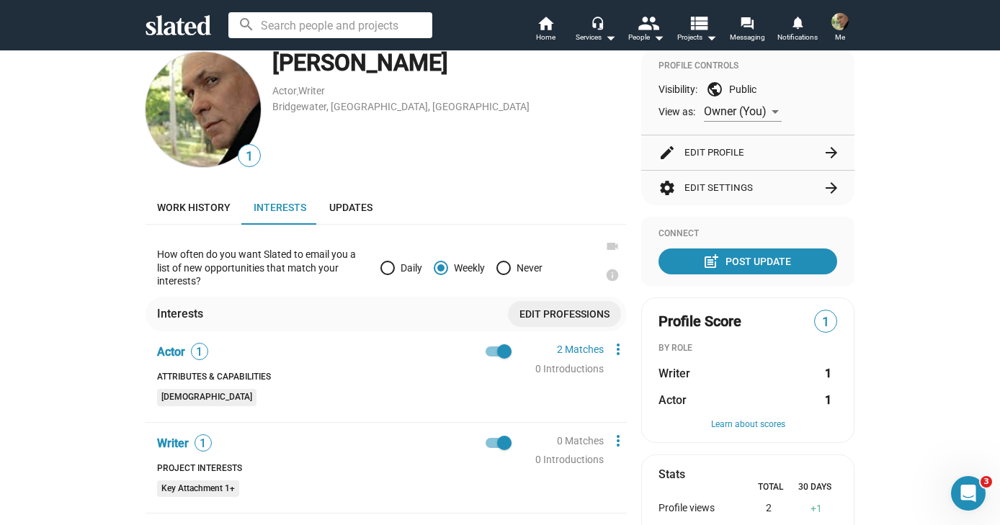
scroll to position [81, 0]
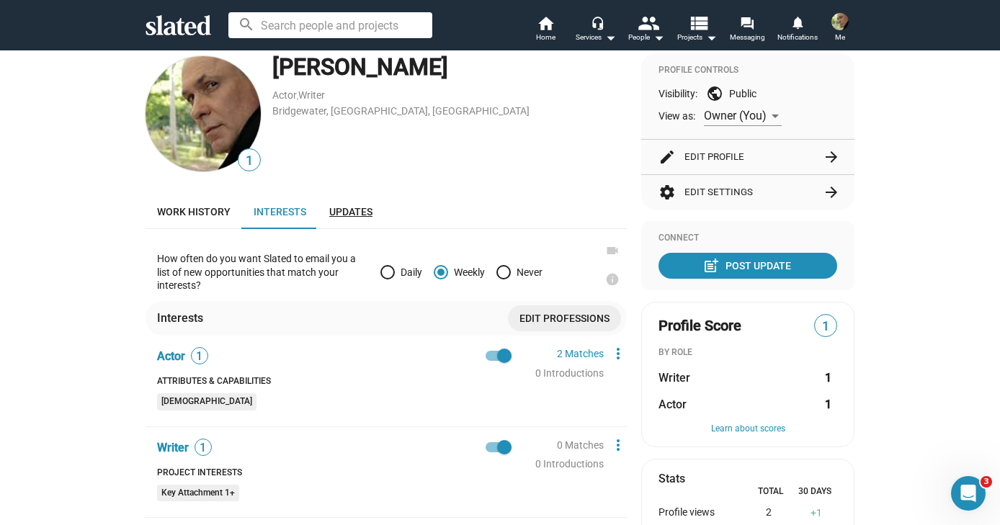
click at [341, 206] on span "Updates" at bounding box center [350, 212] width 43 height 12
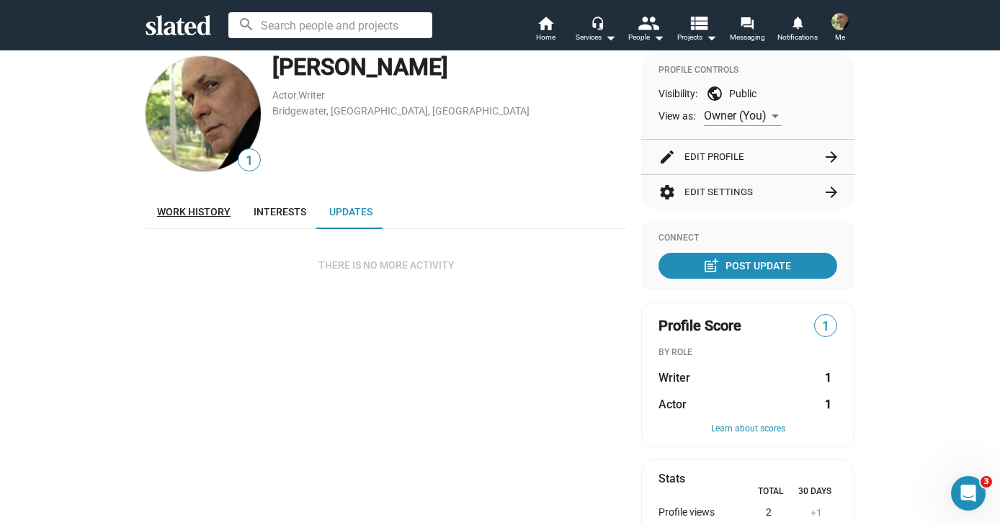
click at [190, 213] on span "Work history" at bounding box center [193, 212] width 73 height 12
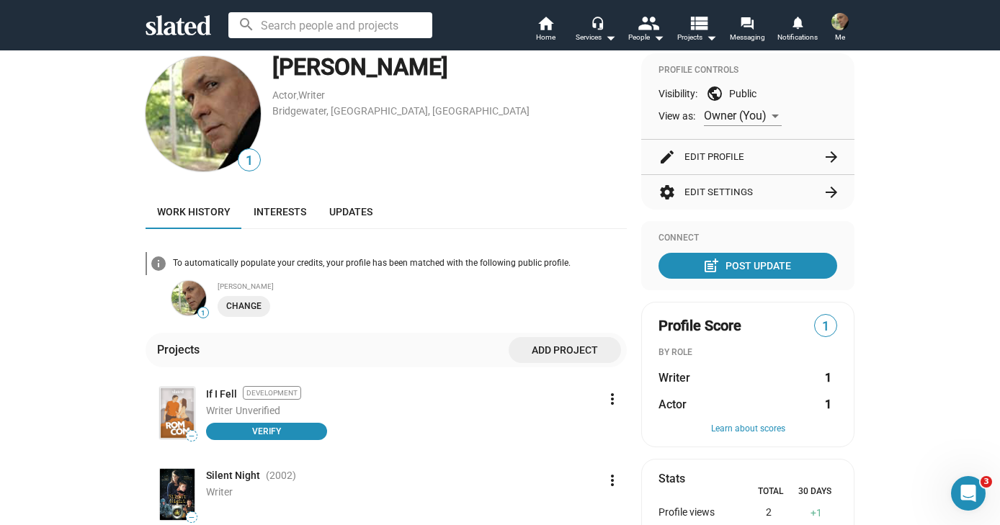
click at [830, 156] on mat-icon "arrow_forward" at bounding box center [831, 156] width 17 height 17
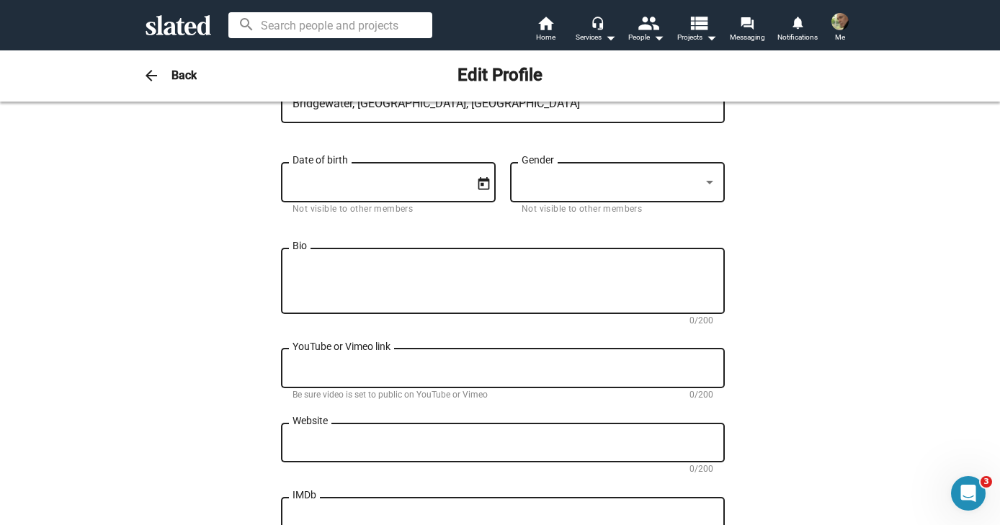
scroll to position [305, 0]
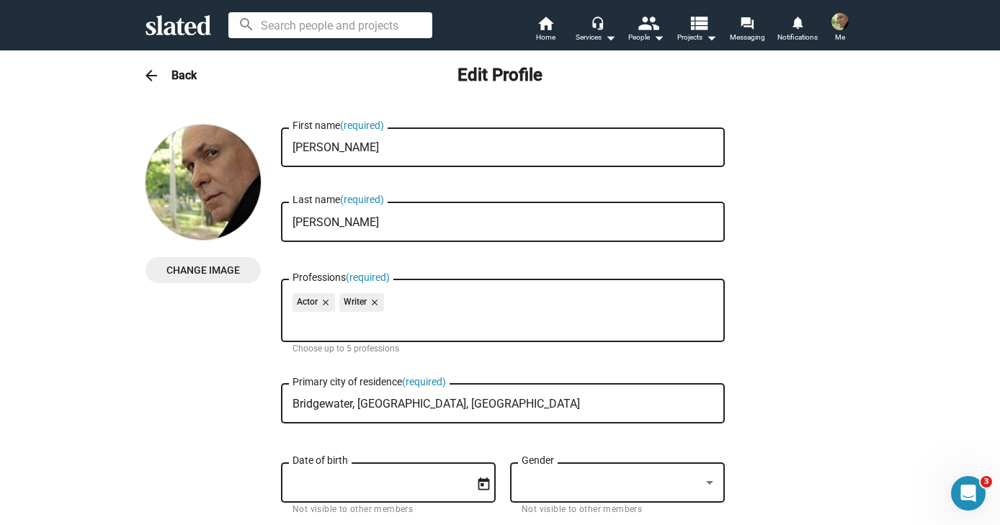
click at [838, 20] on img at bounding box center [839, 21] width 17 height 17
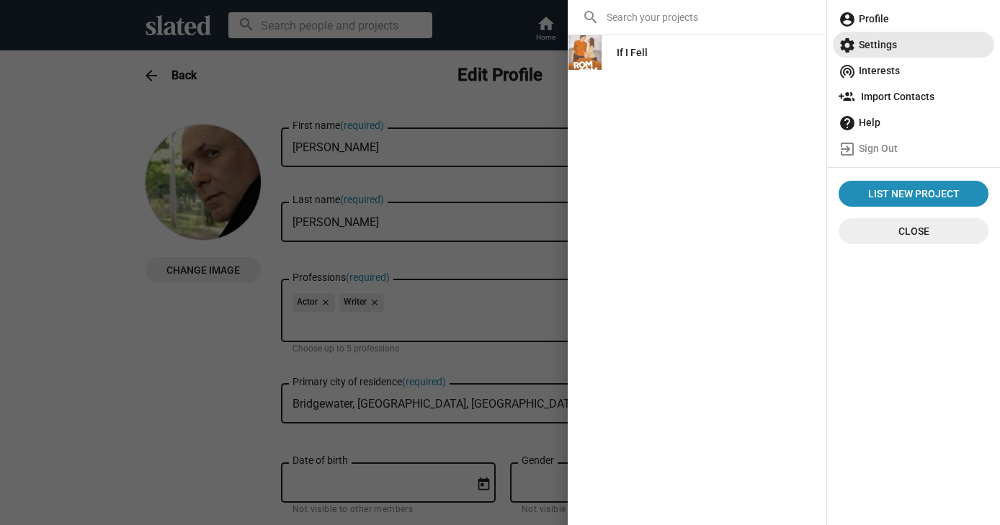
click at [872, 40] on span "settings Settings" at bounding box center [913, 45] width 150 height 26
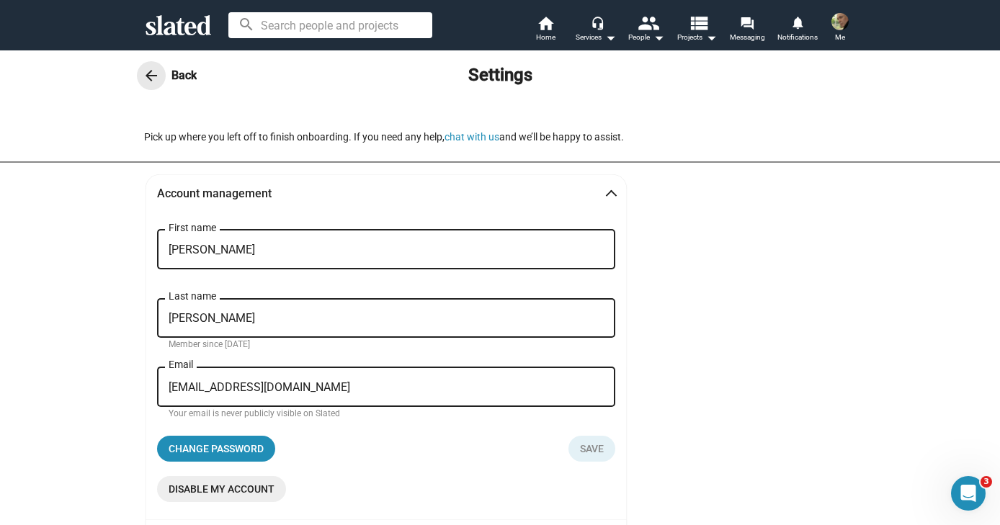
click at [145, 72] on mat-icon "arrow_back" at bounding box center [151, 75] width 17 height 17
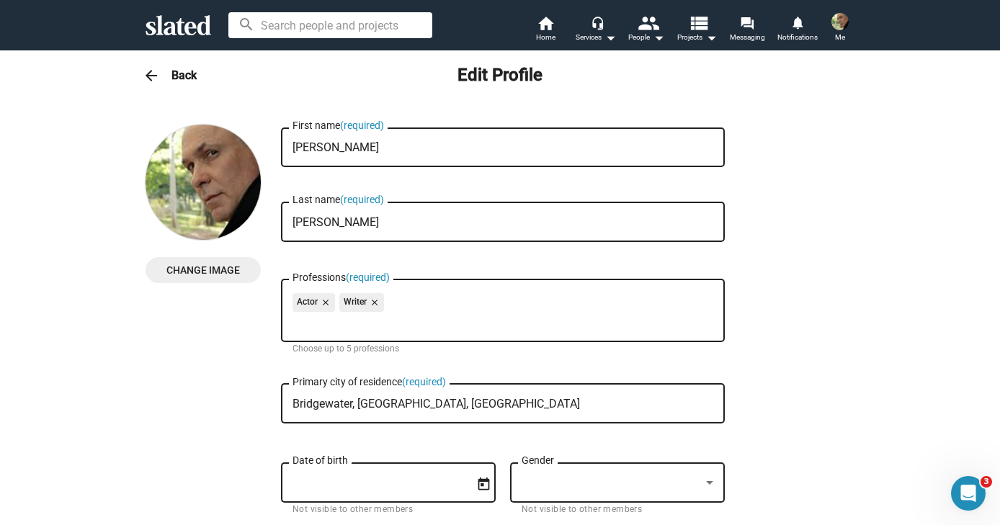
click at [147, 74] on mat-icon "arrow_back" at bounding box center [151, 75] width 17 height 17
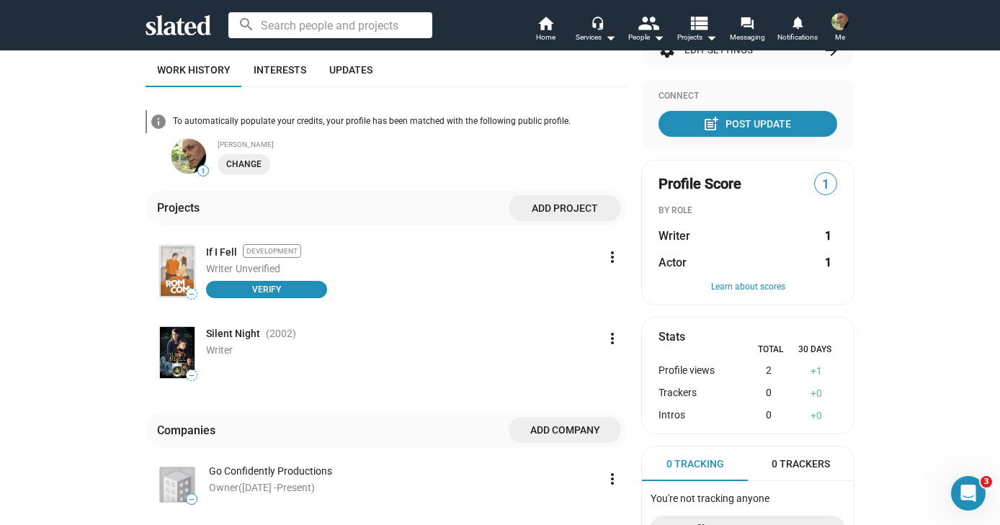
scroll to position [225, 0]
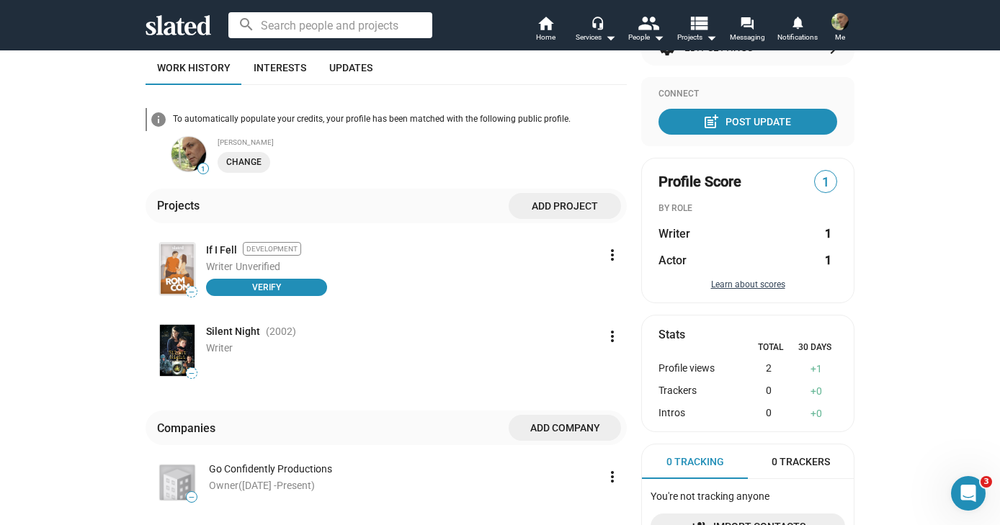
click at [753, 284] on button "Learn about scores" at bounding box center [747, 285] width 179 height 12
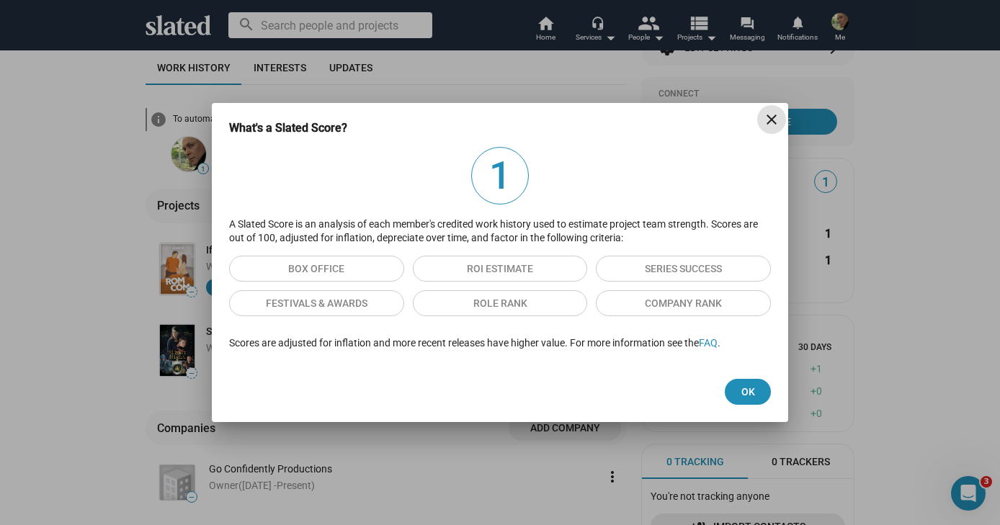
click at [772, 116] on mat-icon "close" at bounding box center [771, 119] width 17 height 17
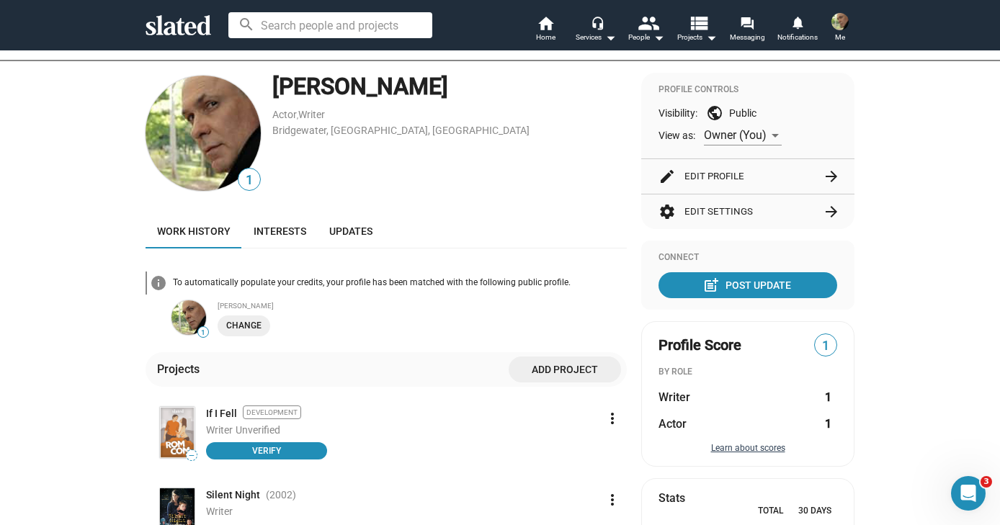
scroll to position [0, 0]
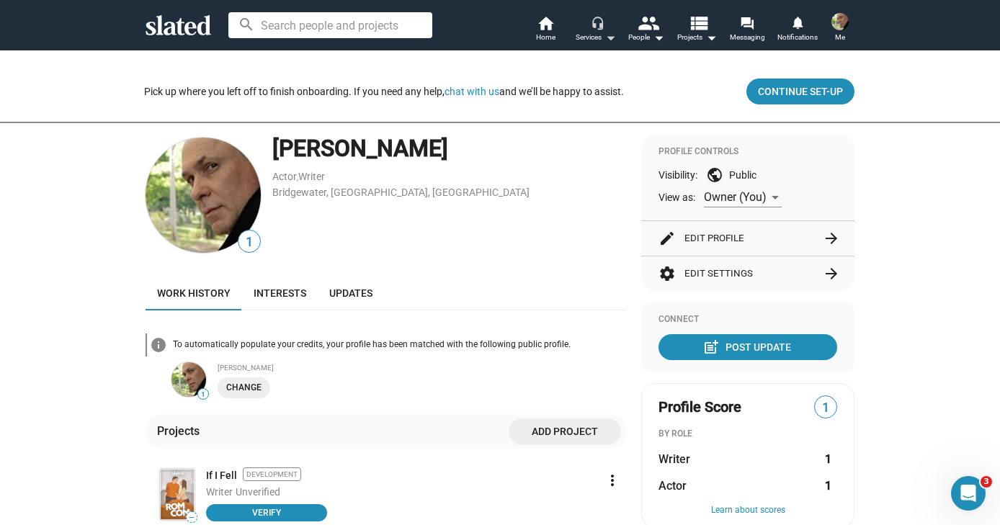
click at [612, 40] on mat-icon "arrow_drop_down" at bounding box center [609, 37] width 17 height 17
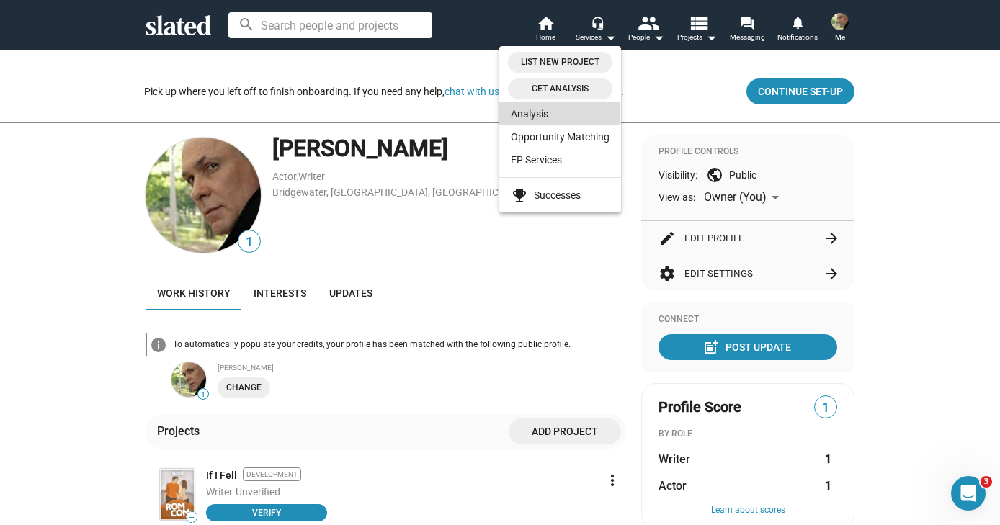
click at [542, 112] on link "Analysis" at bounding box center [560, 113] width 122 height 23
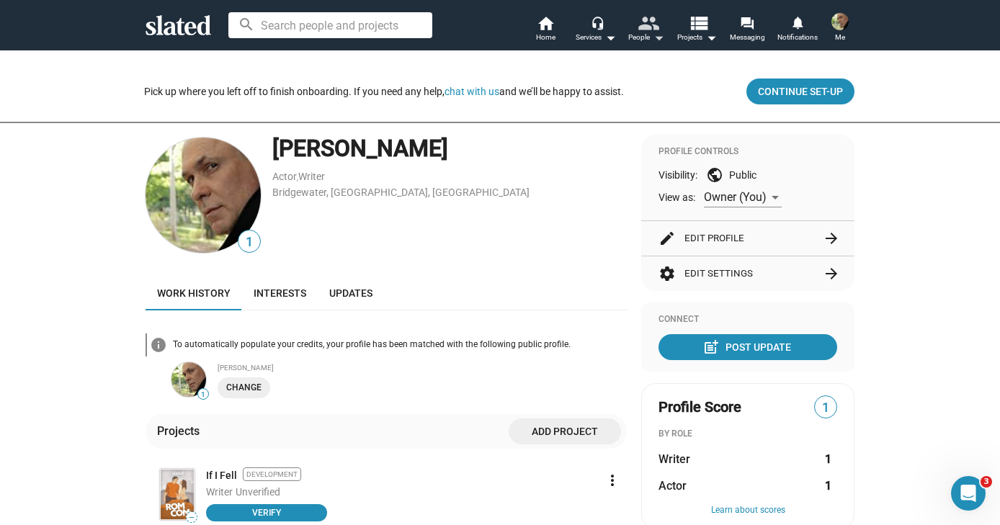
click at [659, 39] on mat-icon "arrow_drop_down" at bounding box center [658, 37] width 17 height 17
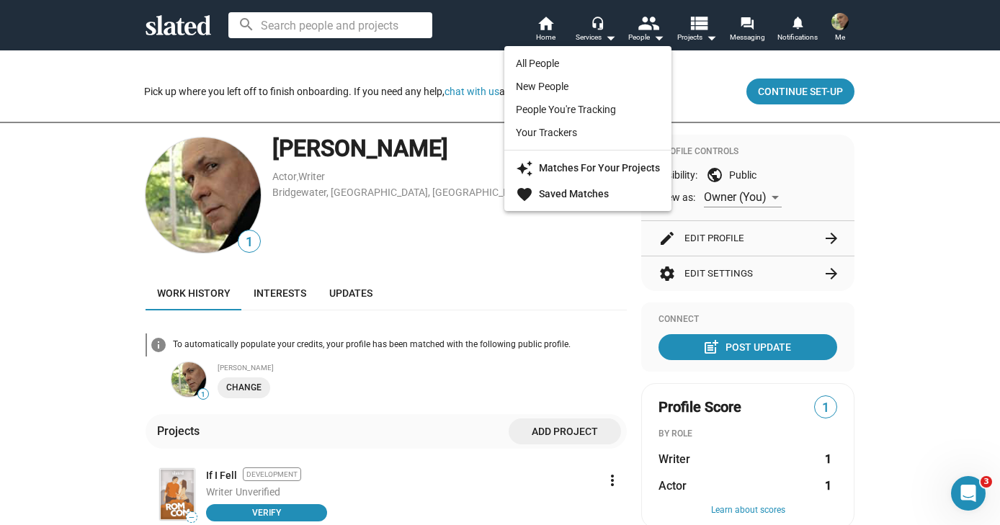
click at [609, 39] on div at bounding box center [500, 262] width 1000 height 525
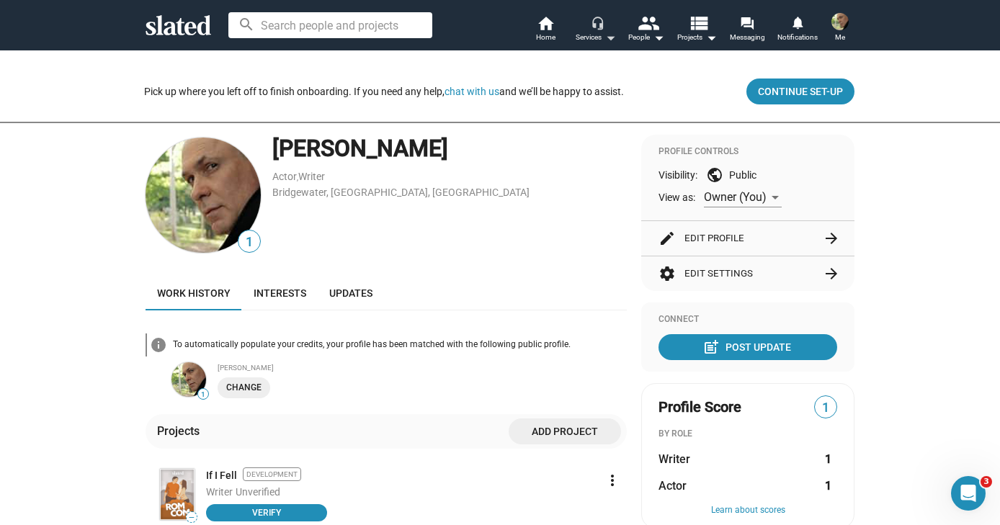
click at [609, 39] on mat-icon "arrow_drop_down" at bounding box center [609, 37] width 17 height 17
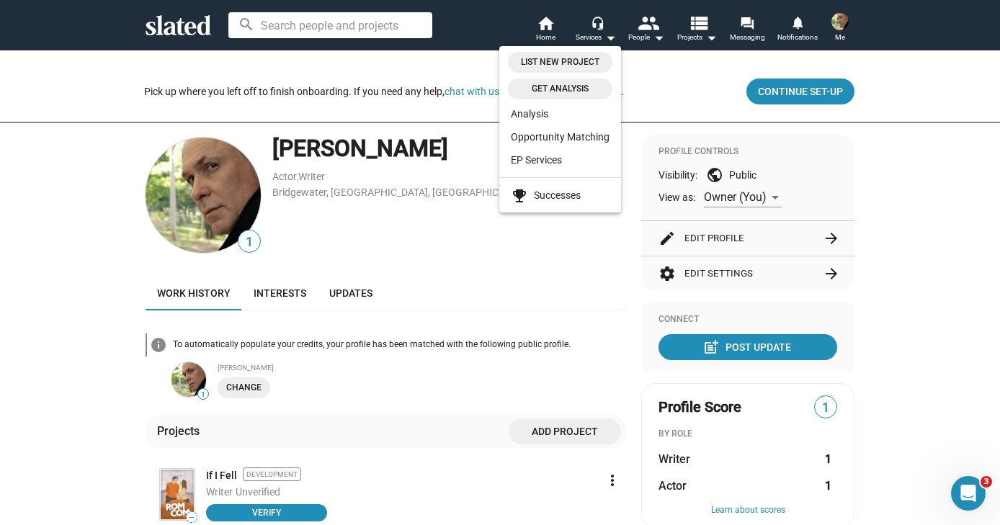
click at [550, 37] on div at bounding box center [500, 262] width 1000 height 525
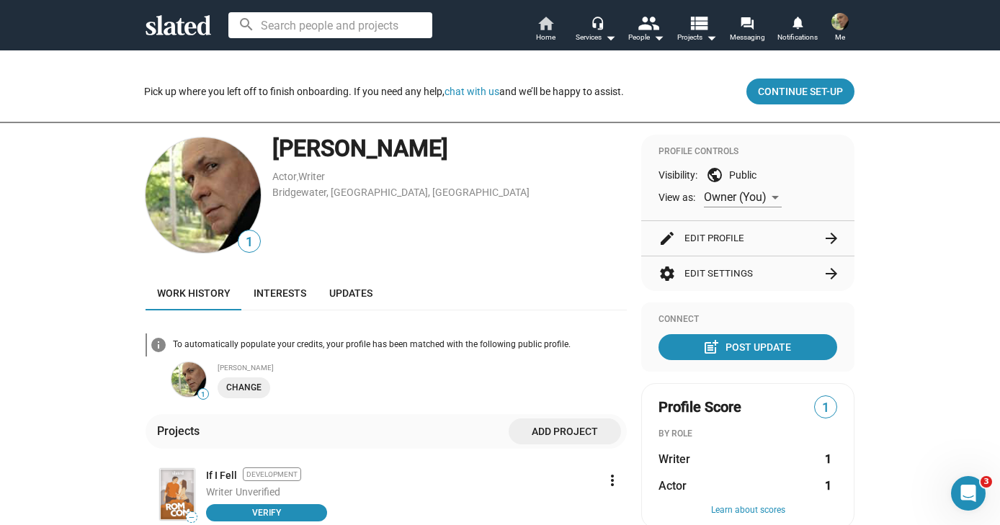
click at [547, 37] on span "Home" at bounding box center [545, 37] width 19 height 17
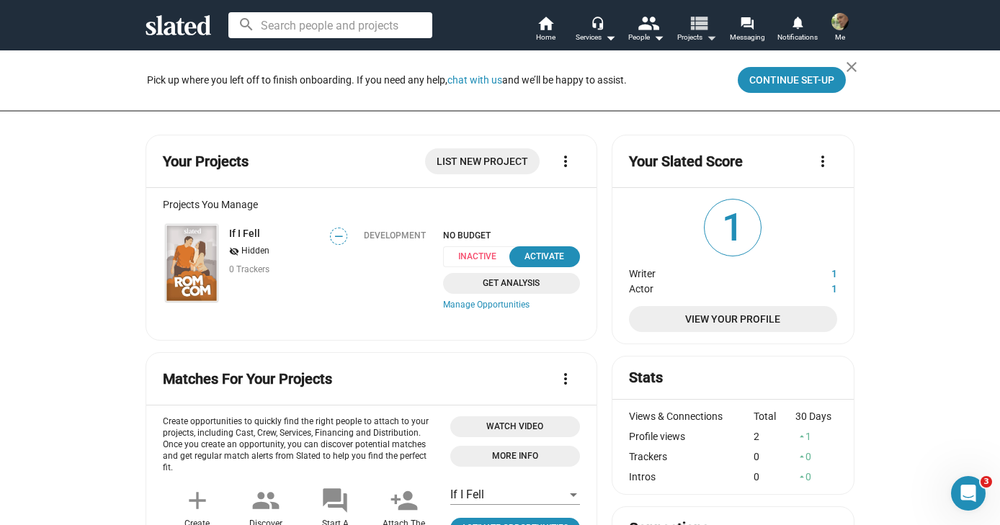
click at [716, 37] on mat-icon "arrow_drop_down" at bounding box center [710, 37] width 17 height 17
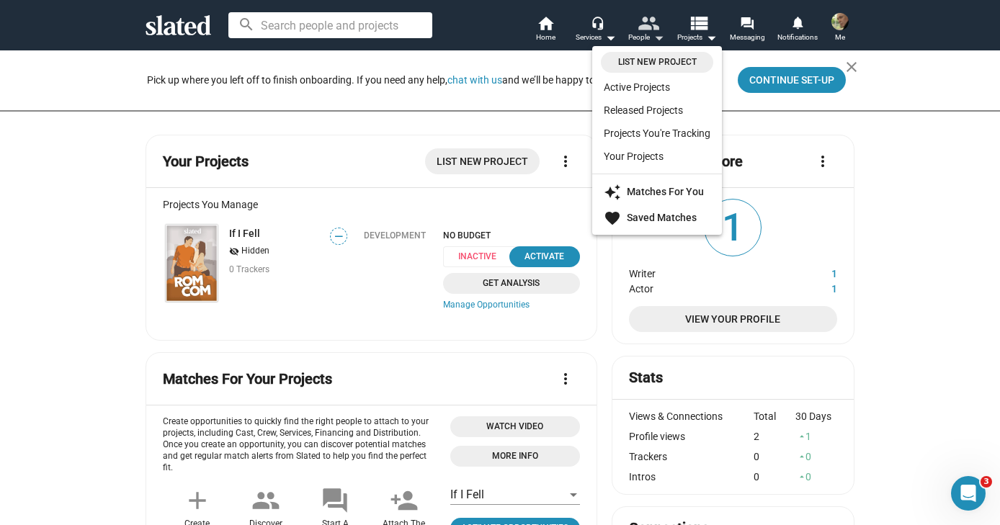
click at [653, 39] on div at bounding box center [500, 262] width 1000 height 525
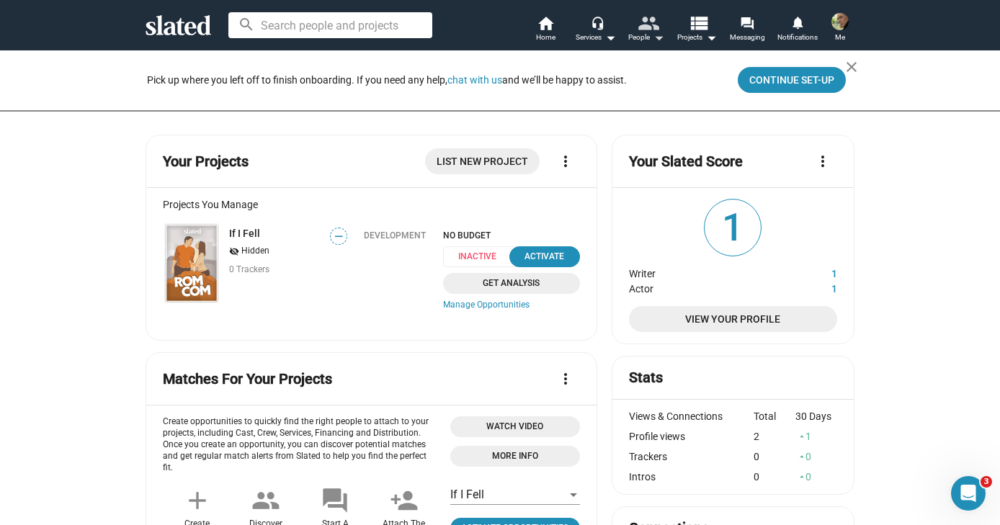
click at [653, 39] on mat-icon "arrow_drop_down" at bounding box center [658, 37] width 17 height 17
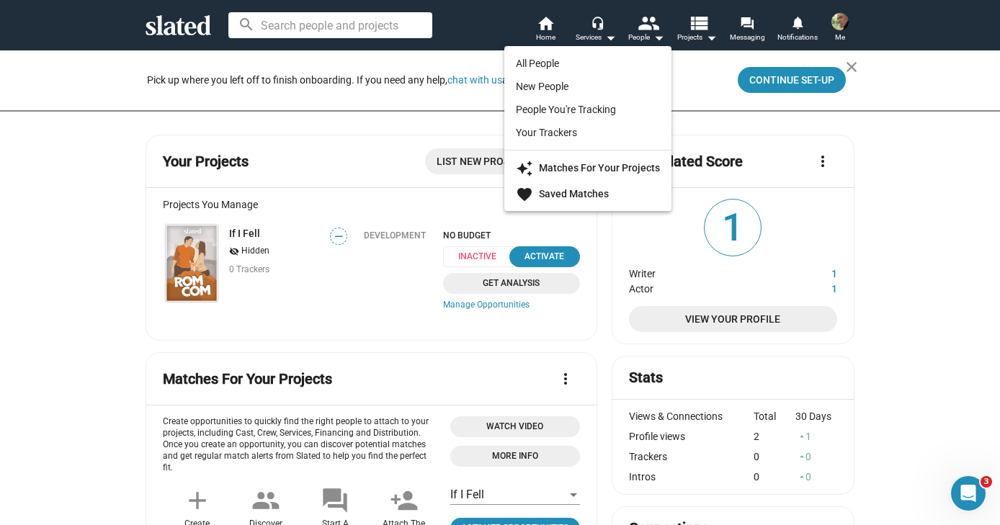
click at [609, 37] on div at bounding box center [500, 262] width 1000 height 525
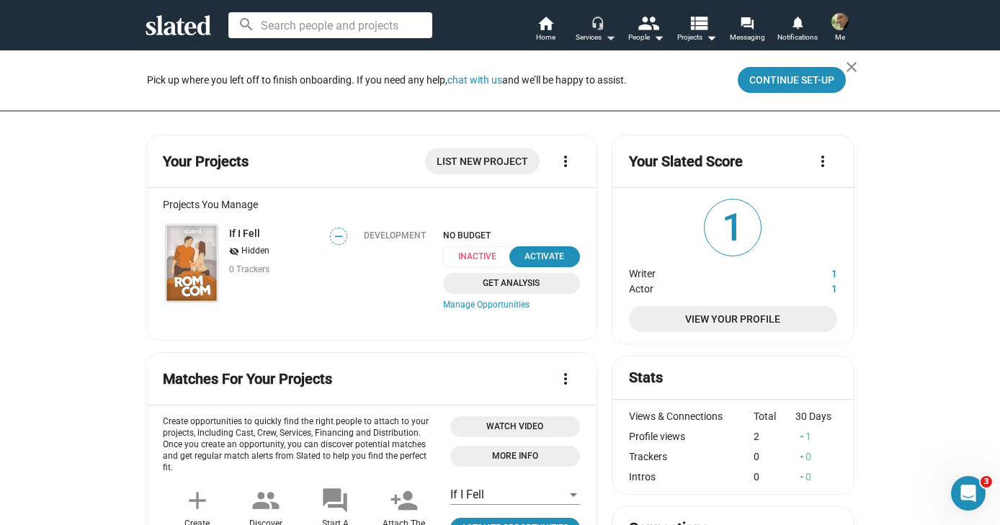
click at [609, 37] on mat-icon "arrow_drop_down" at bounding box center [609, 37] width 17 height 17
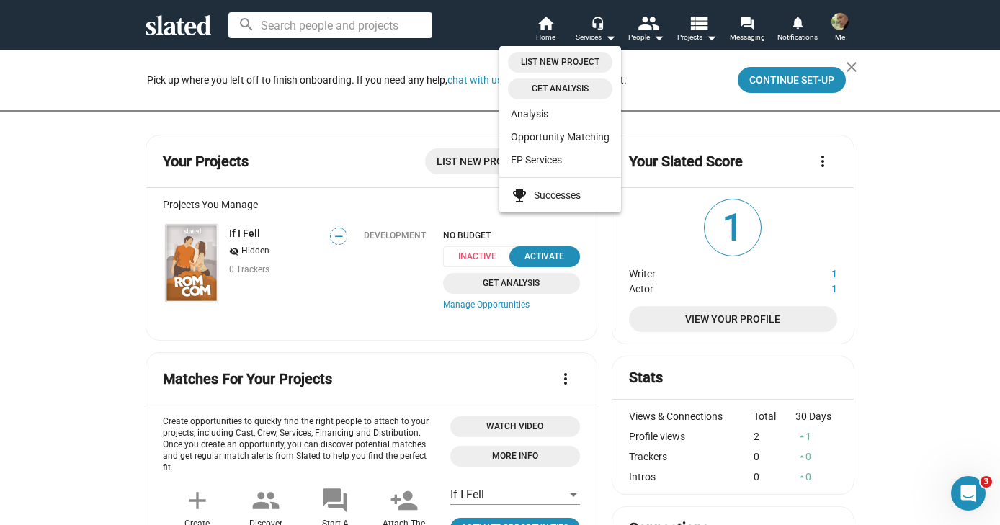
click at [713, 41] on div at bounding box center [500, 262] width 1000 height 525
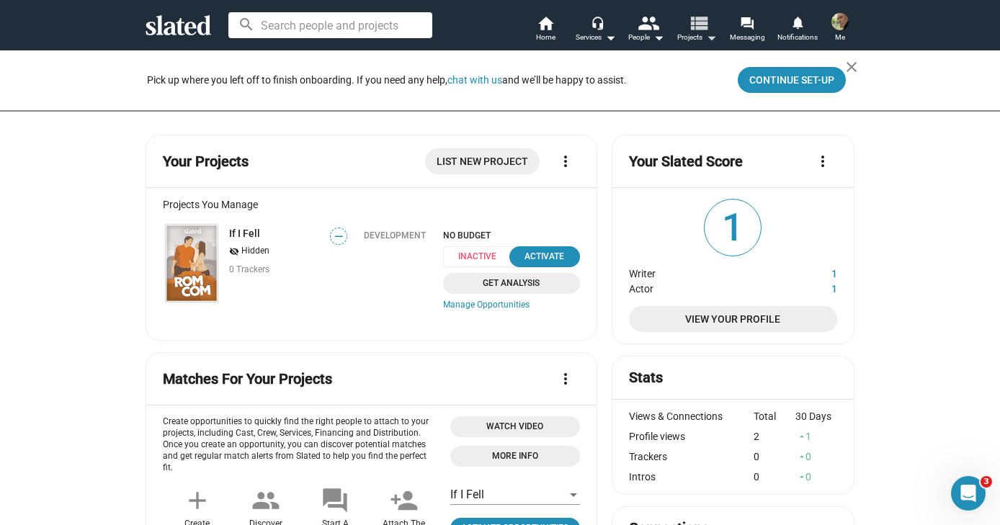
click at [712, 40] on mat-icon "arrow_drop_down" at bounding box center [710, 37] width 17 height 17
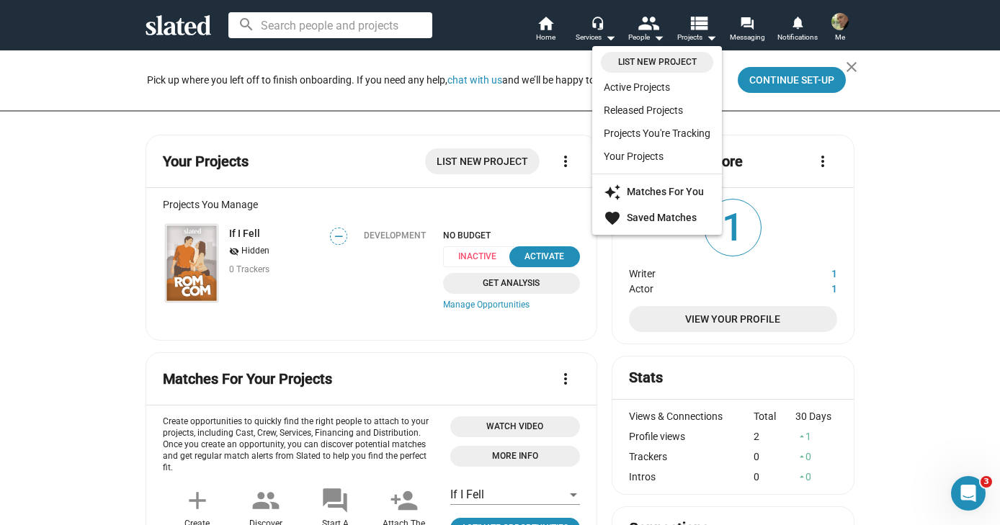
click at [749, 33] on div at bounding box center [500, 262] width 1000 height 525
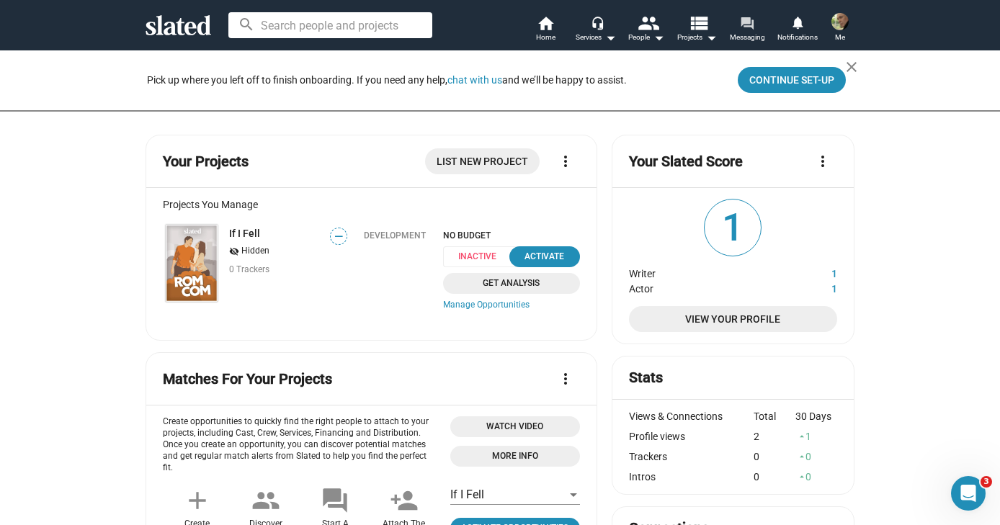
click at [749, 33] on span "Messaging" at bounding box center [747, 37] width 35 height 17
click at [610, 40] on mat-icon "arrow_drop_down" at bounding box center [609, 37] width 17 height 17
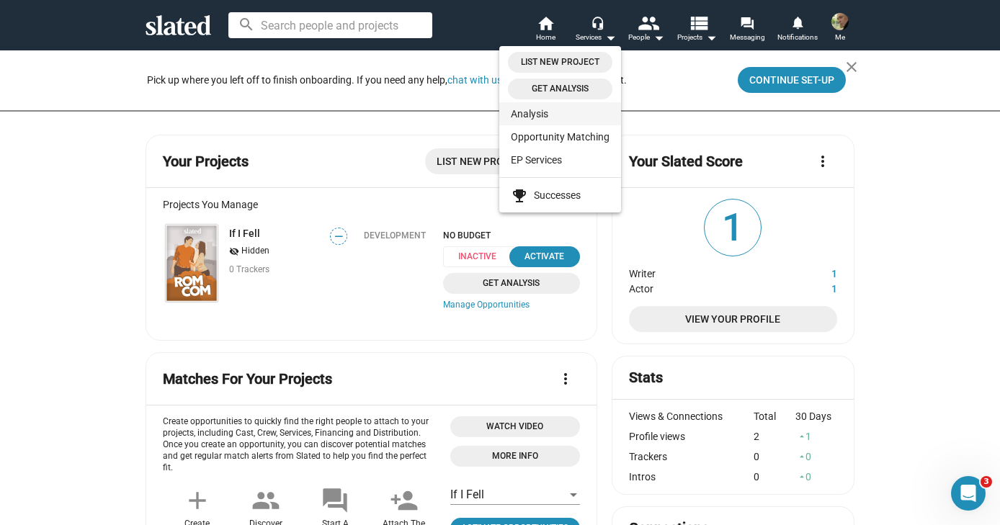
click at [537, 108] on link "Analysis" at bounding box center [560, 113] width 122 height 23
